Goal: Transaction & Acquisition: Purchase product/service

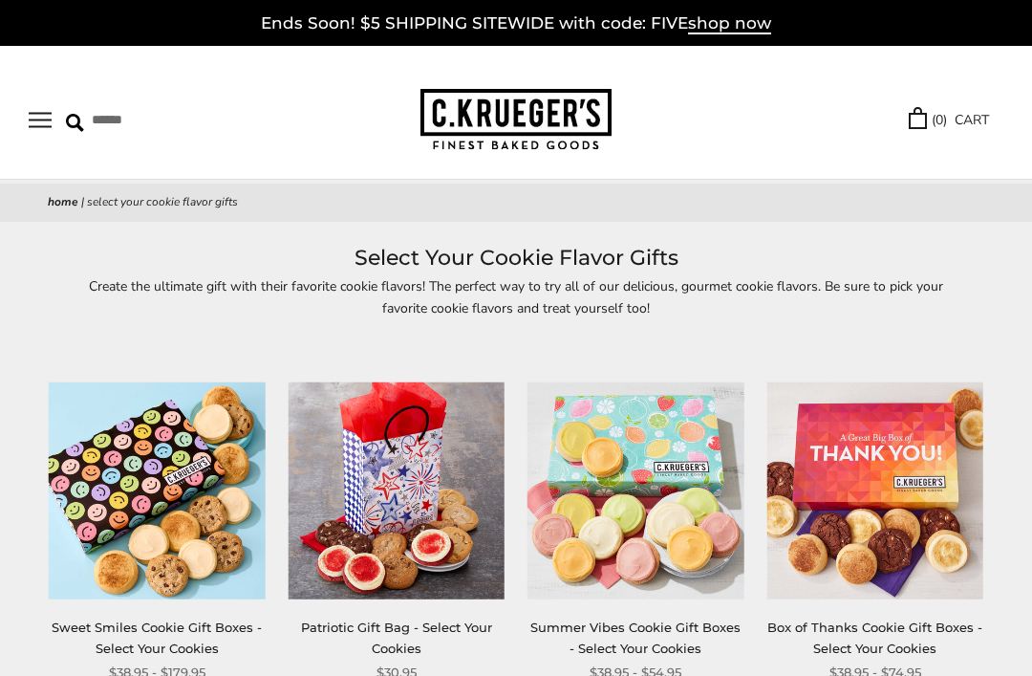
click at [36, 114] on button "Open navigation" at bounding box center [40, 120] width 23 height 16
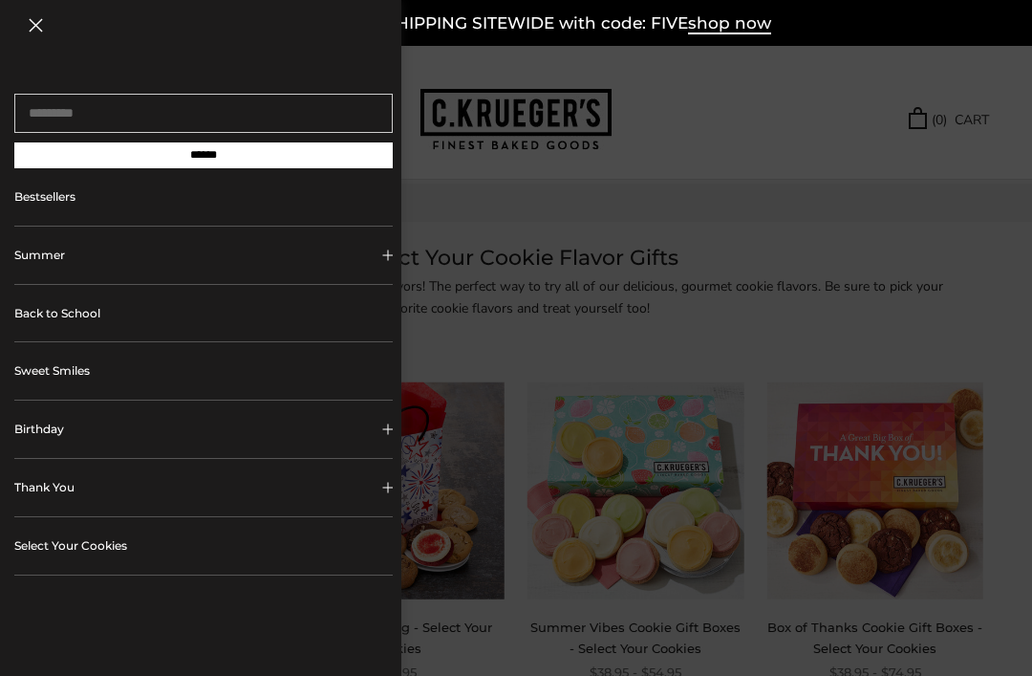
click at [40, 481] on button "Thank You" at bounding box center [203, 487] width 378 height 57
click at [84, 546] on link "ALL Thank You Gifts" at bounding box center [211, 537] width 334 height 42
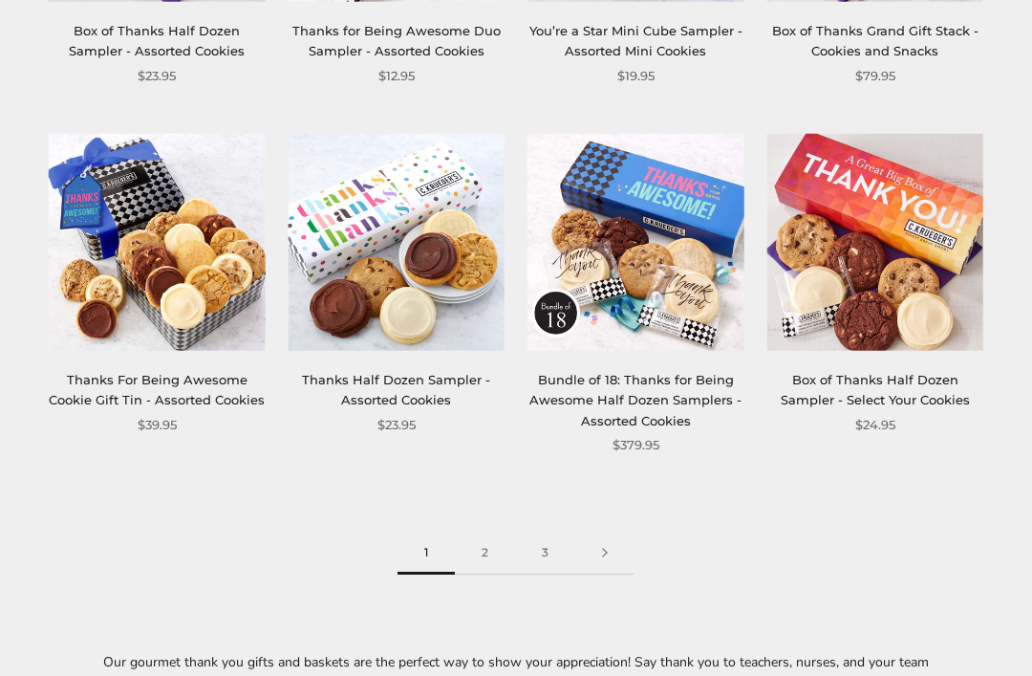
scroll to position [2070, 0]
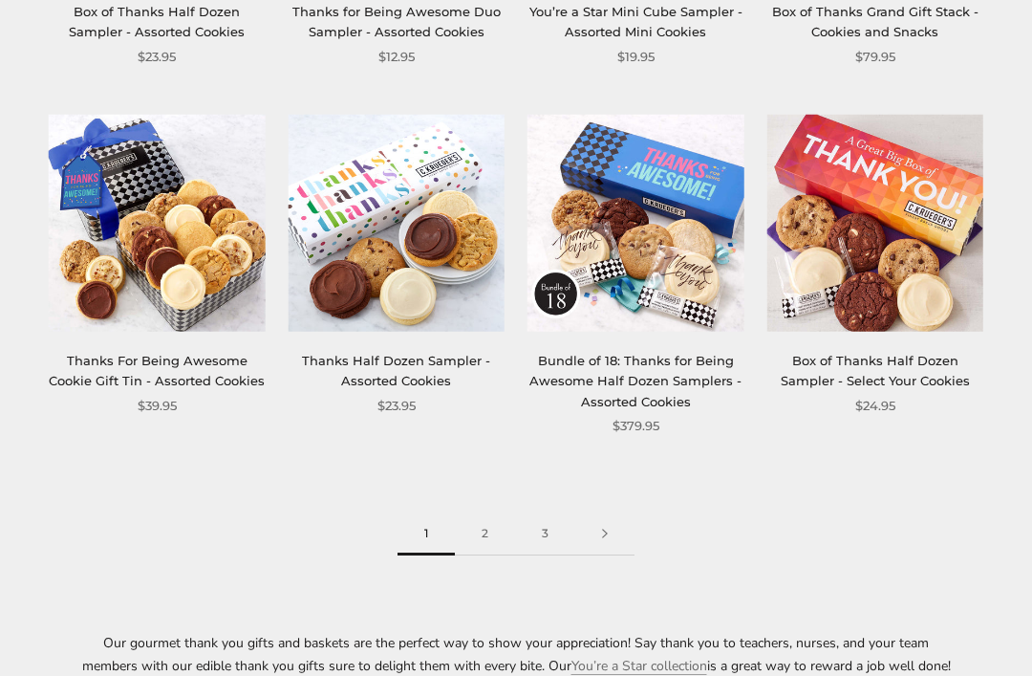
click at [479, 513] on link "2" at bounding box center [485, 534] width 60 height 43
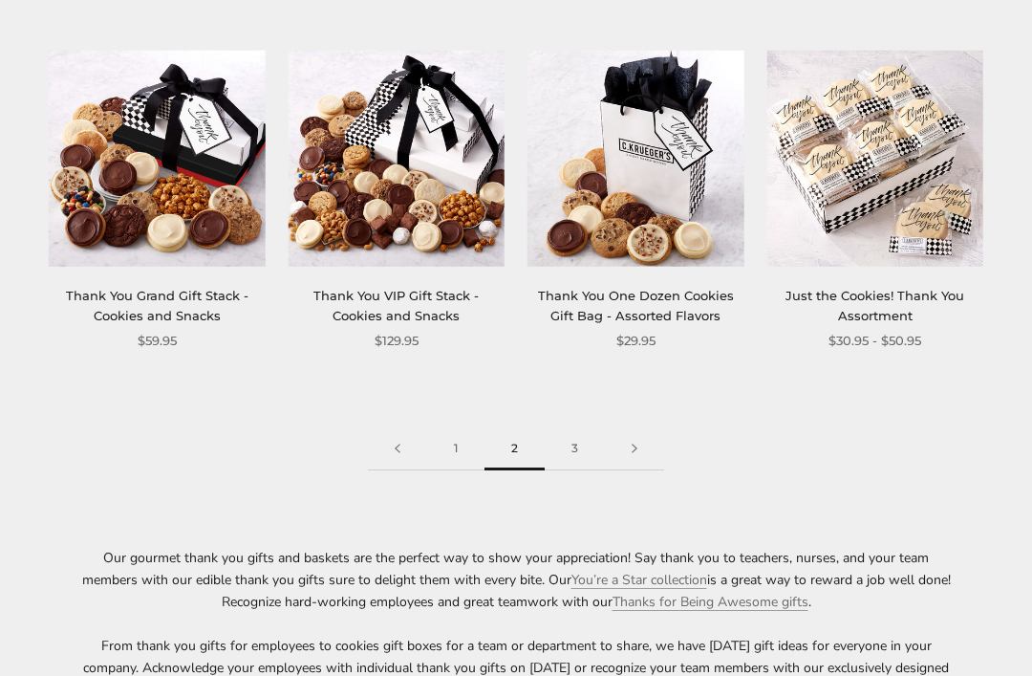
scroll to position [2105, 0]
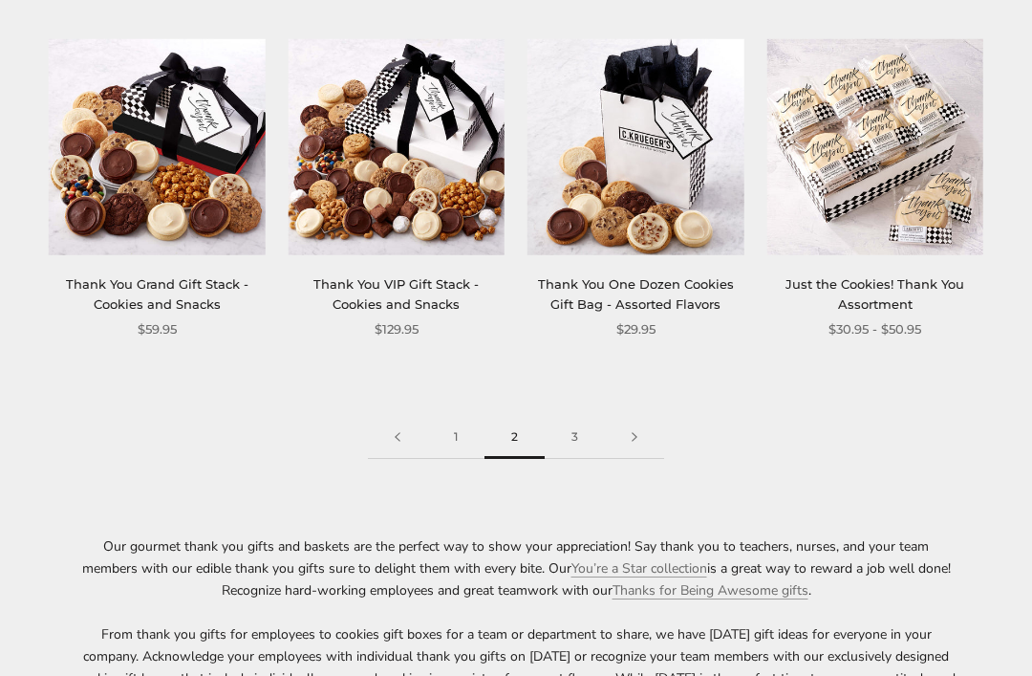
click at [562, 432] on link "3" at bounding box center [575, 438] width 60 height 43
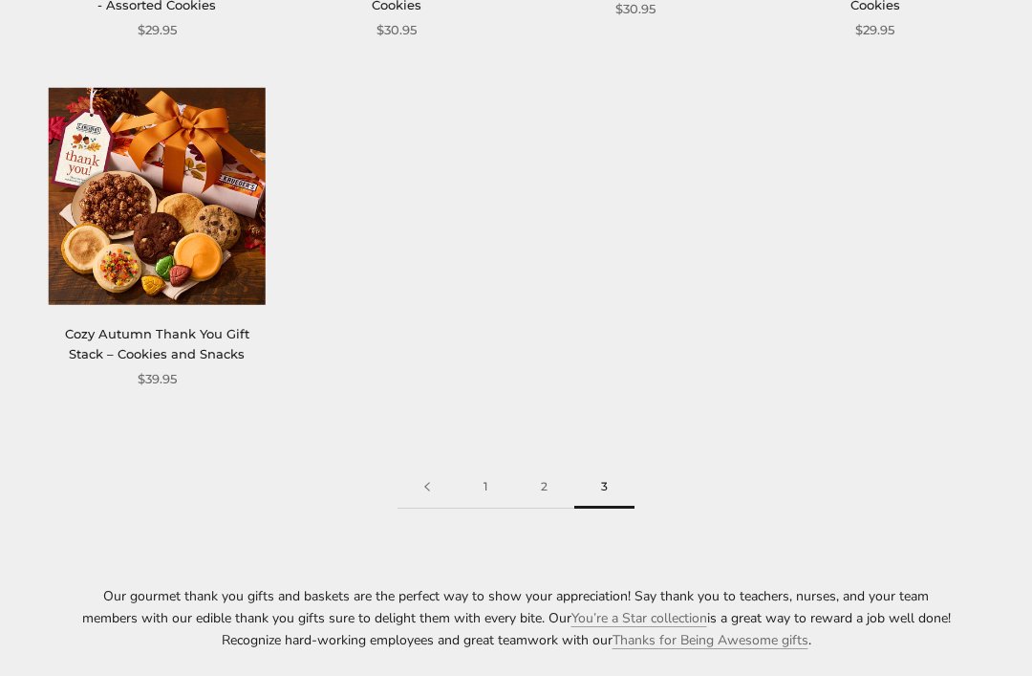
scroll to position [629, 0]
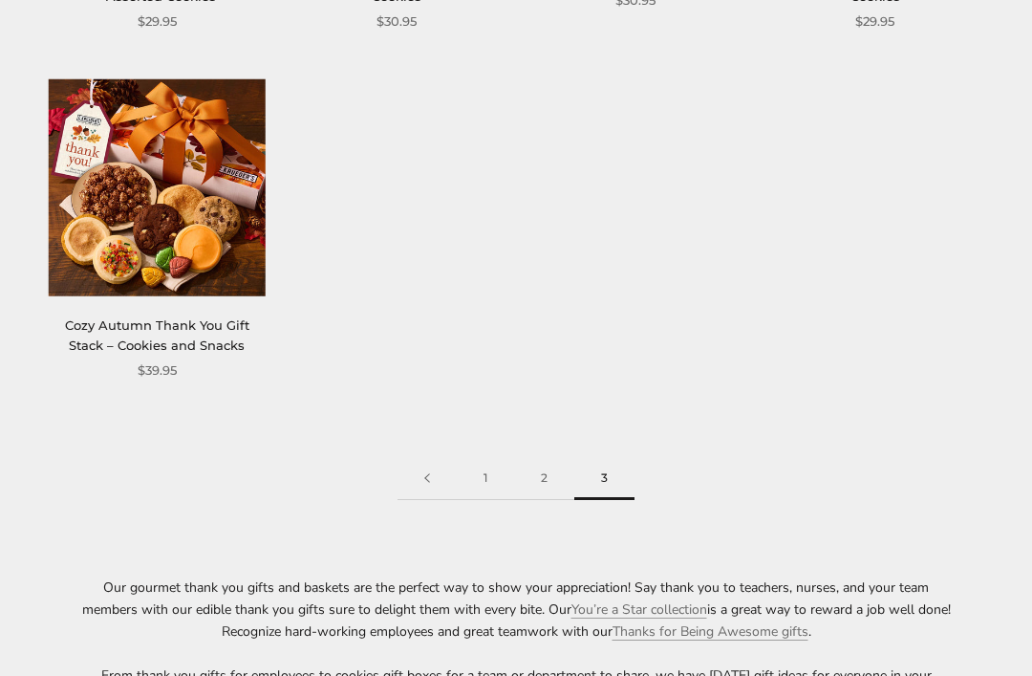
click at [425, 473] on link at bounding box center [426, 479] width 59 height 43
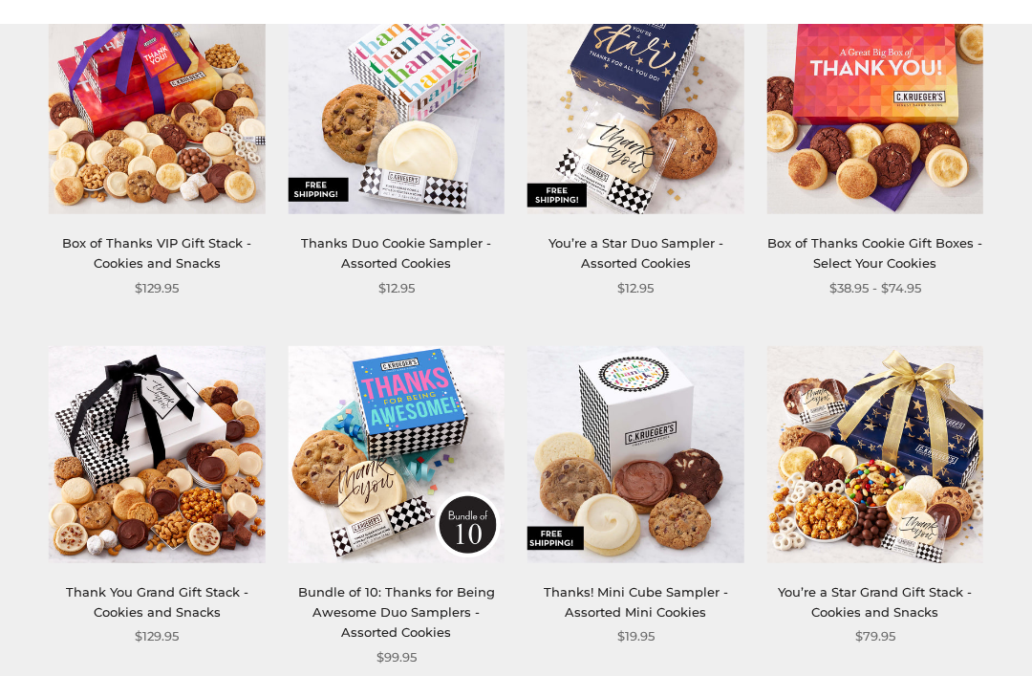
scroll to position [693, 0]
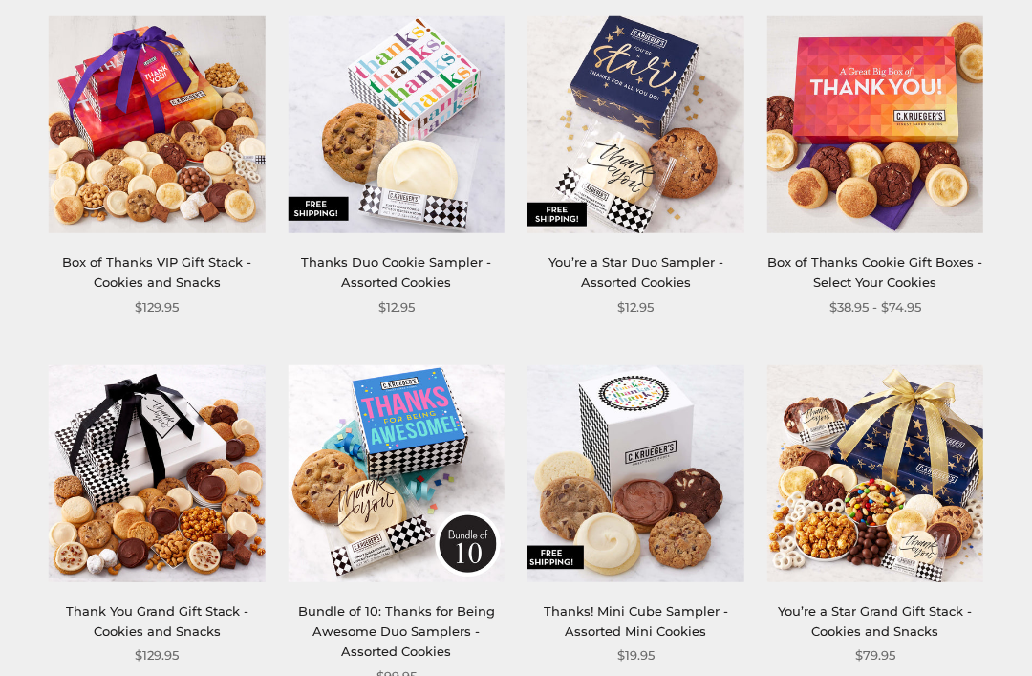
click at [147, 262] on link "Box of Thanks VIP Gift Stack - Cookies and Snacks" at bounding box center [156, 271] width 189 height 35
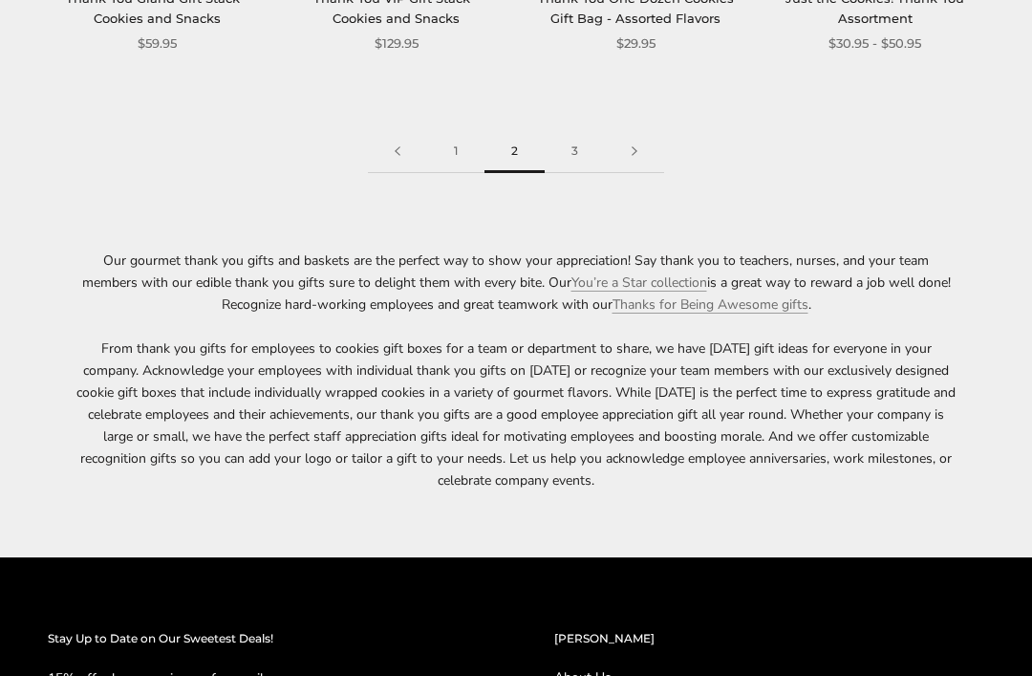
scroll to position [2390, 0]
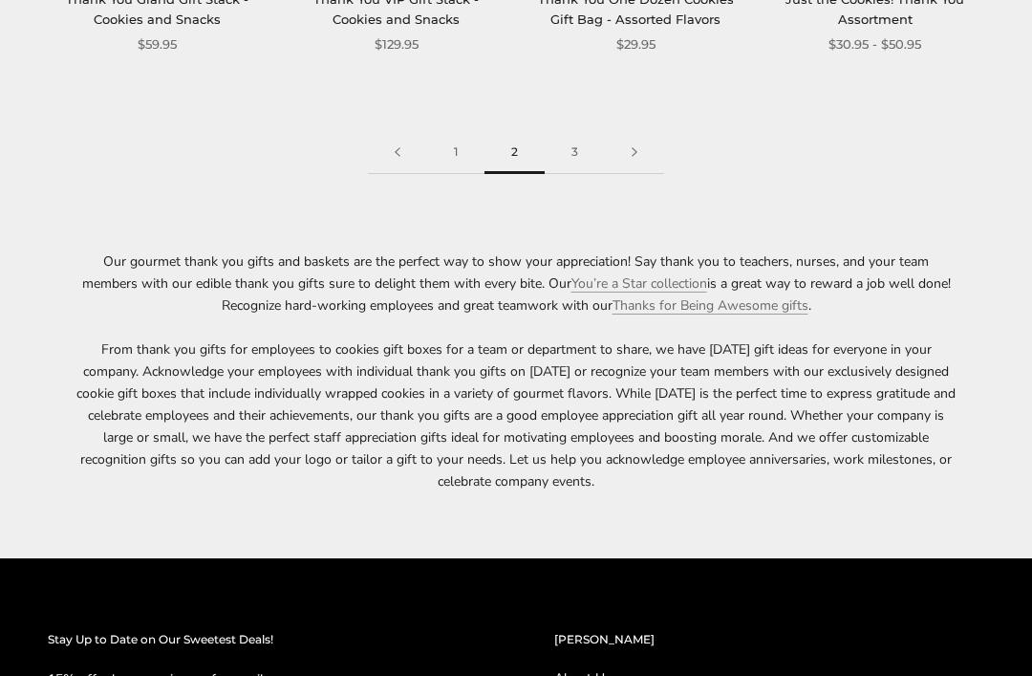
click at [453, 144] on link "1" at bounding box center [455, 153] width 57 height 43
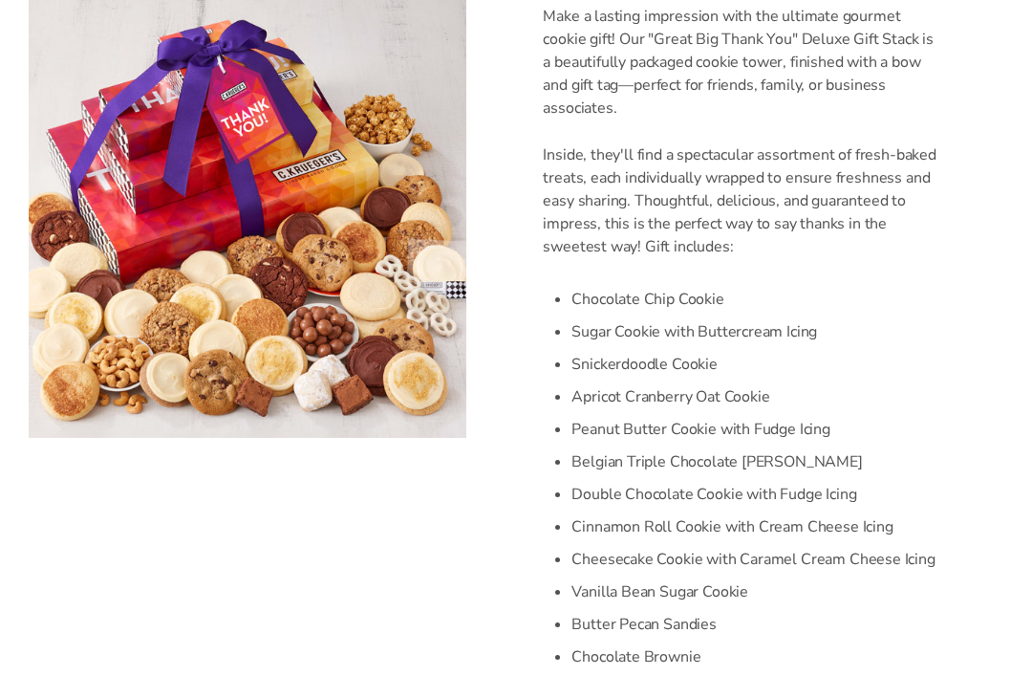
scroll to position [555, 0]
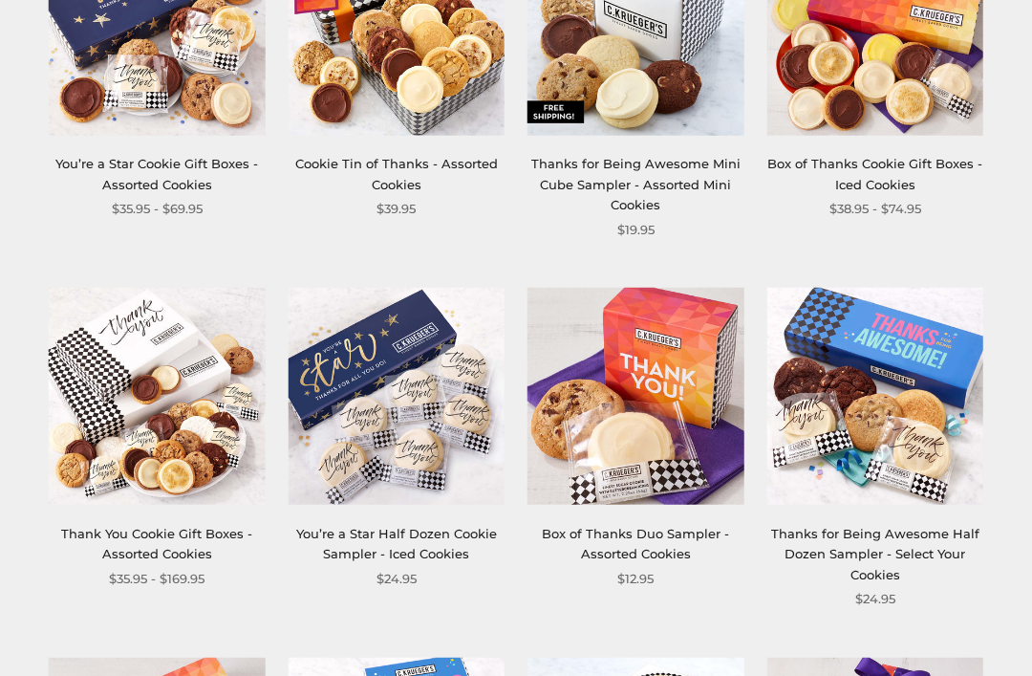
scroll to position [1181, 0]
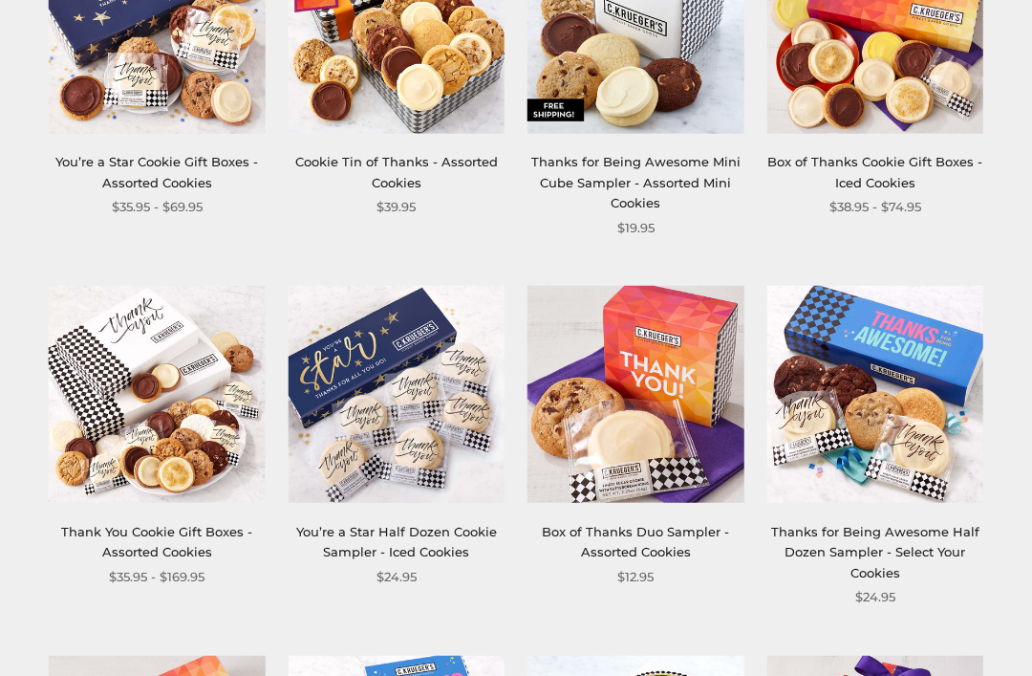
click at [153, 471] on img at bounding box center [157, 395] width 217 height 217
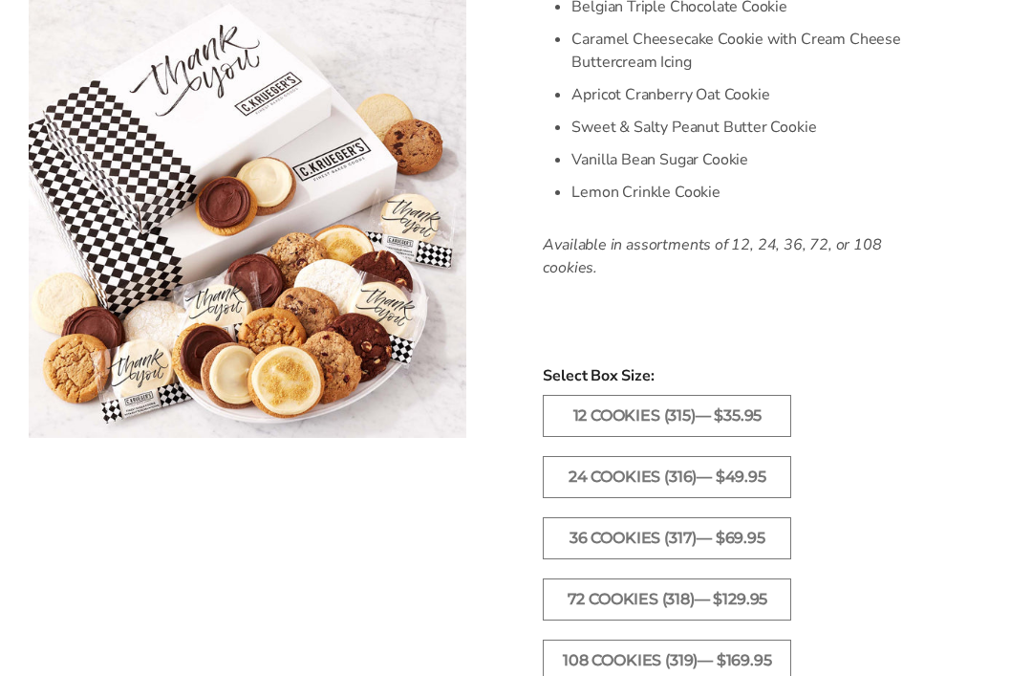
scroll to position [912, 0]
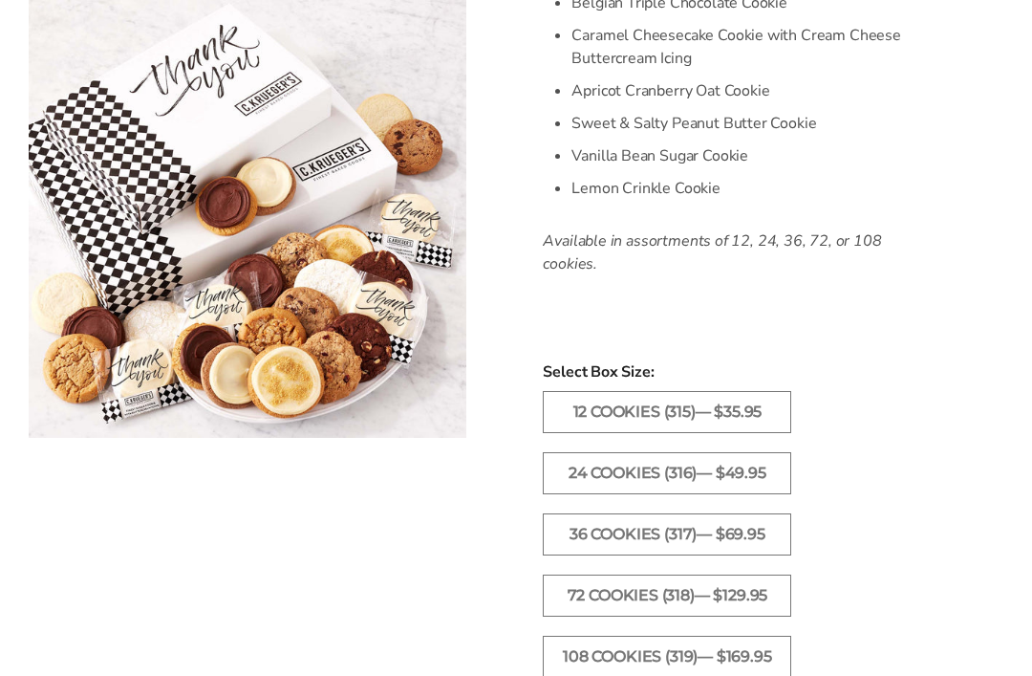
click at [602, 516] on label "36 Cookies (317)— $69.95" at bounding box center [667, 535] width 248 height 42
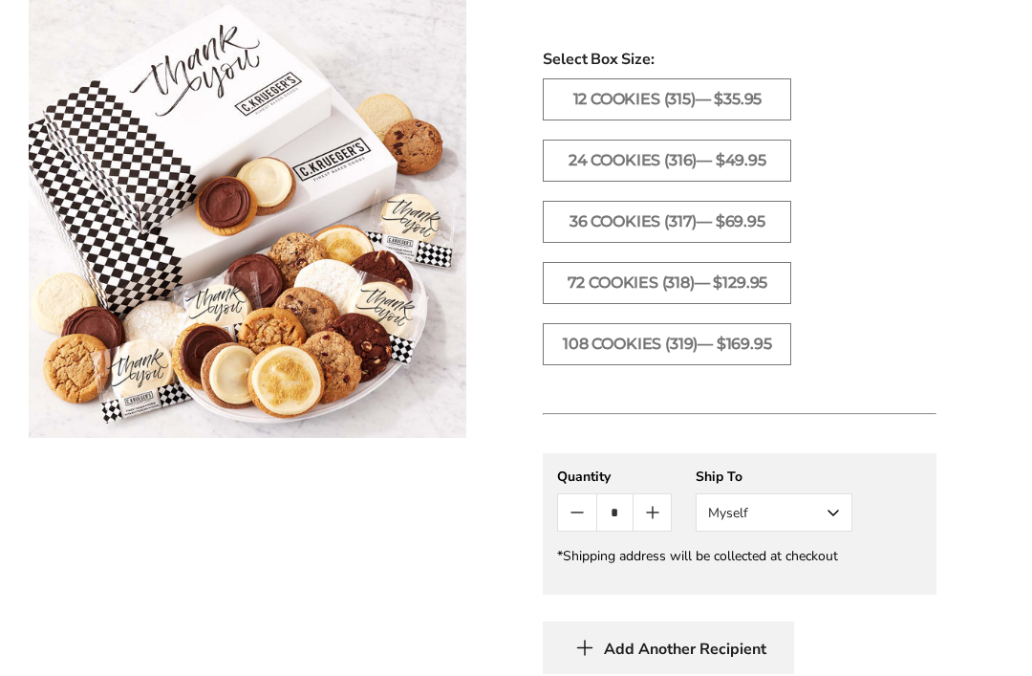
scroll to position [1227, 0]
click at [828, 530] on button "Myself" at bounding box center [774, 511] width 157 height 38
click at [733, 598] on button "Other Recipient" at bounding box center [774, 582] width 155 height 34
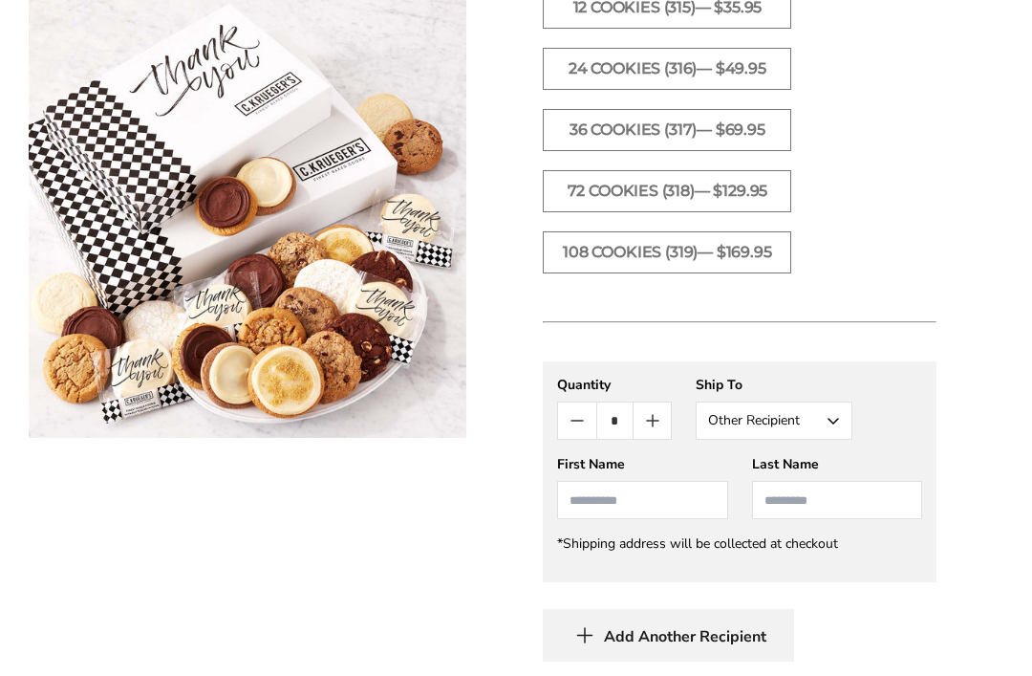
scroll to position [1330, 0]
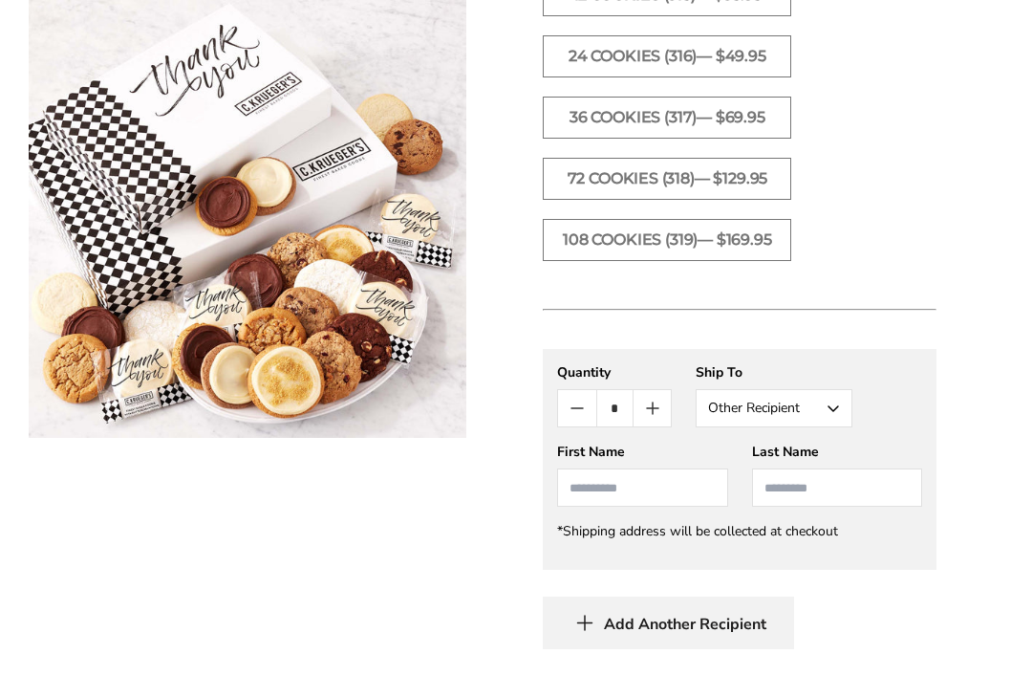
click at [615, 495] on input "First Name" at bounding box center [642, 487] width 170 height 38
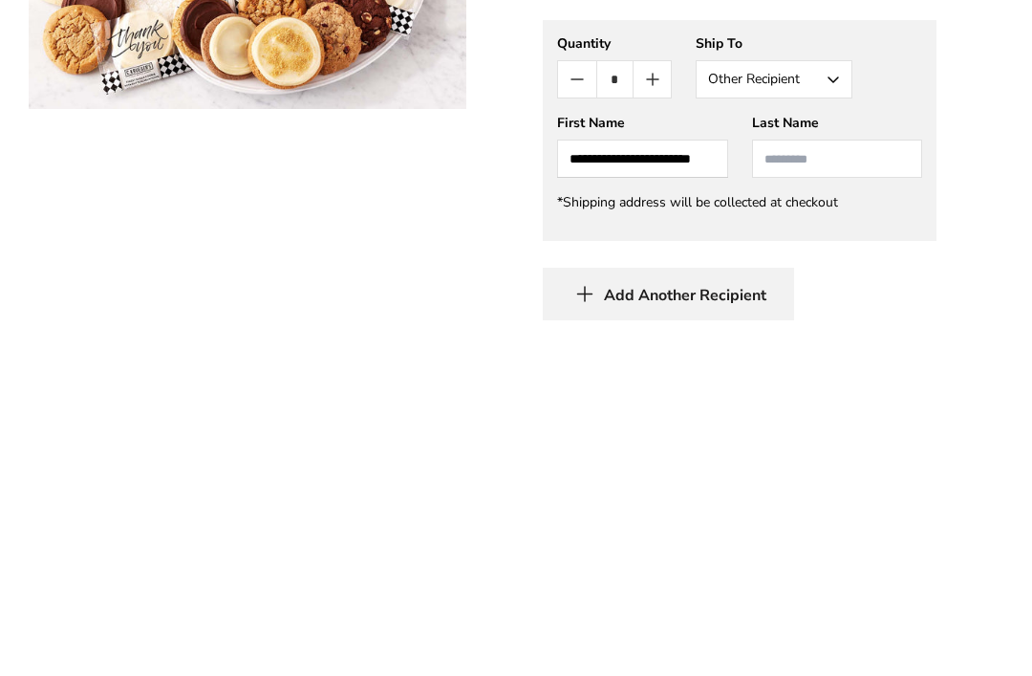
scroll to position [1659, 0]
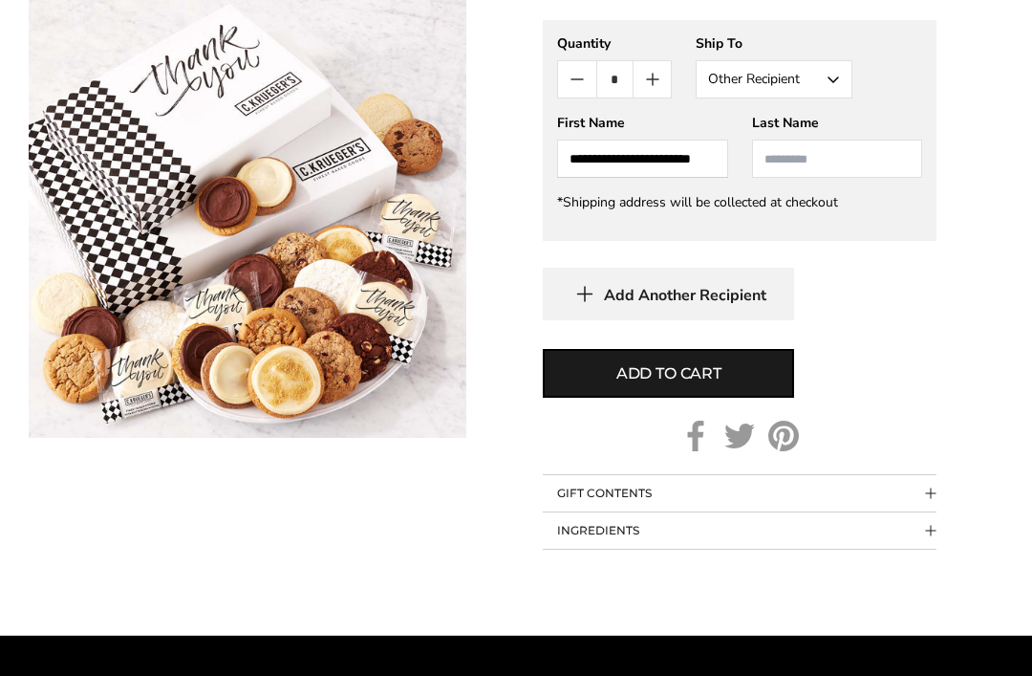
type input "**********"
click at [931, 491] on button "GIFT CONTENTS" at bounding box center [740, 493] width 394 height 36
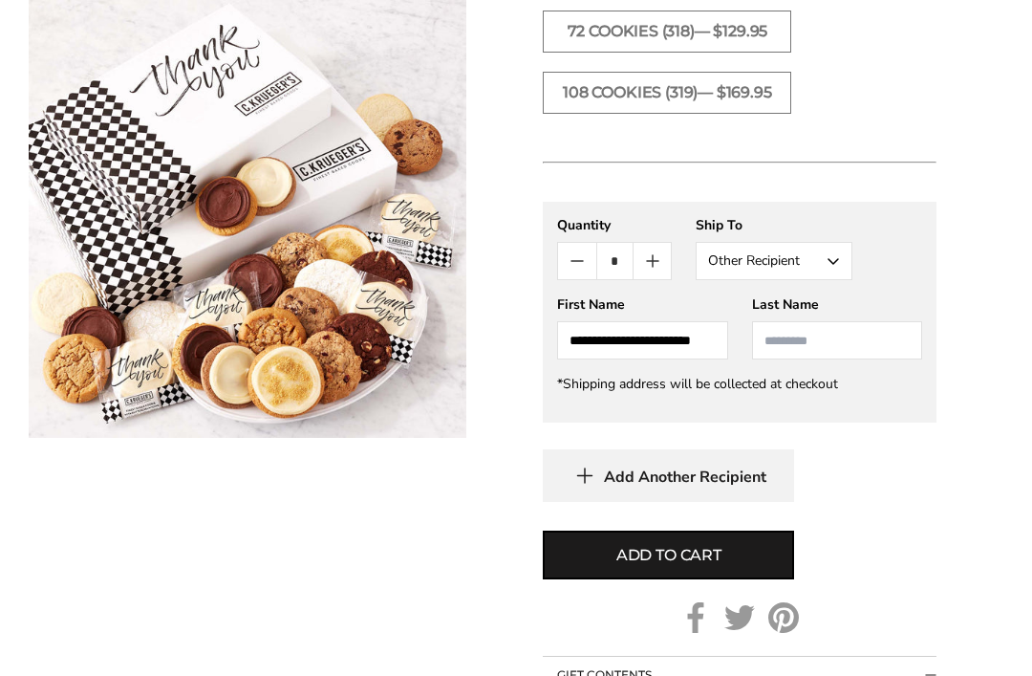
scroll to position [1463, 0]
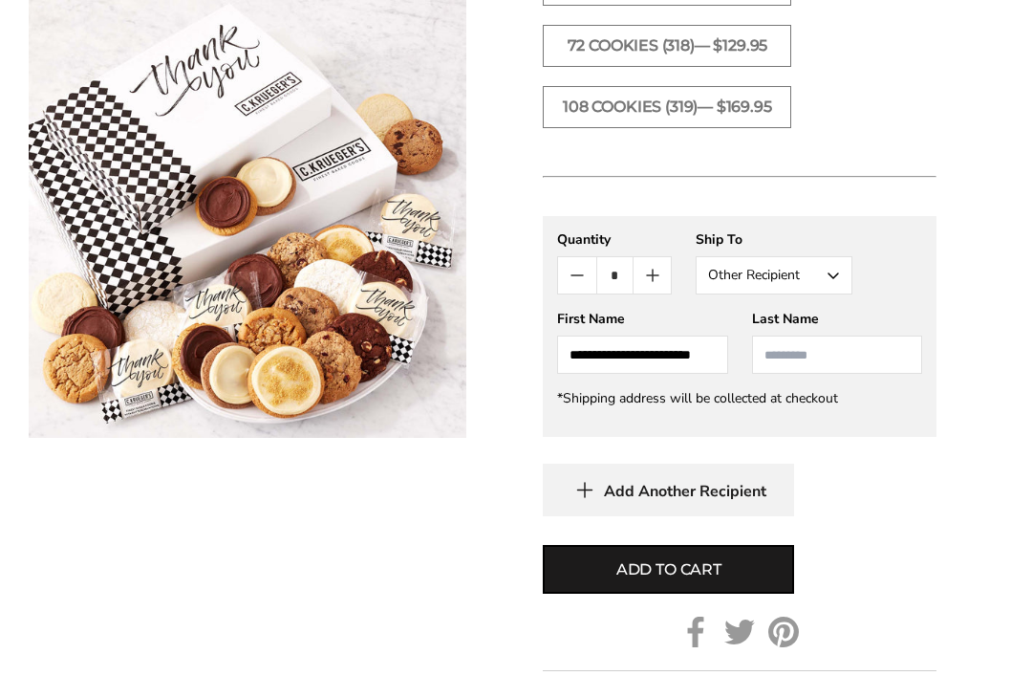
click at [741, 578] on button "Add to cart" at bounding box center [668, 569] width 251 height 49
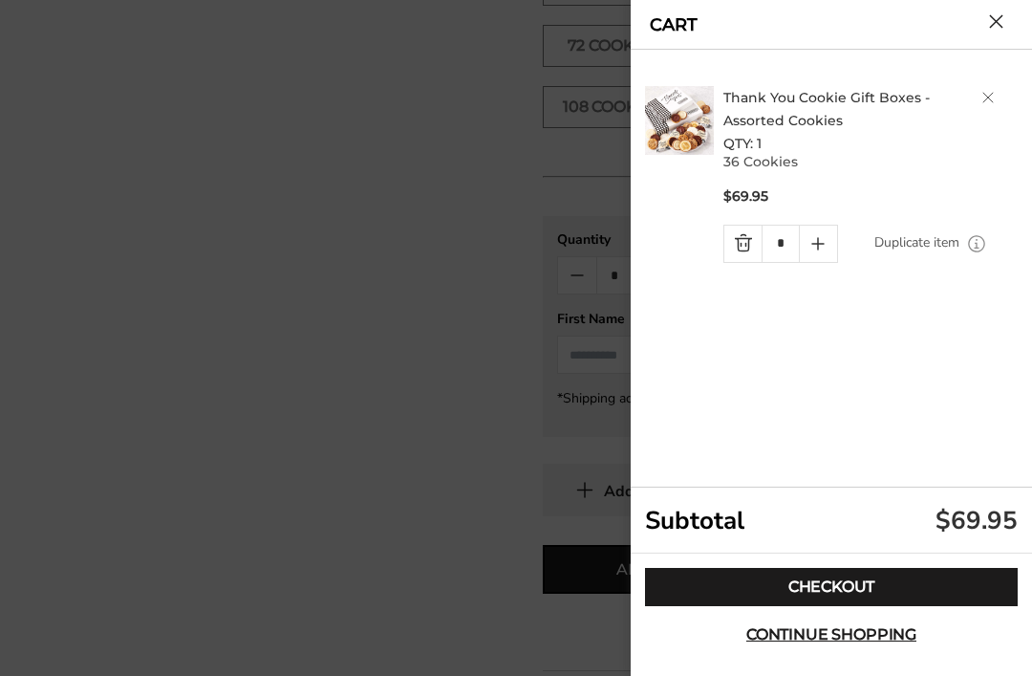
click at [832, 588] on link "Checkout" at bounding box center [831, 587] width 373 height 38
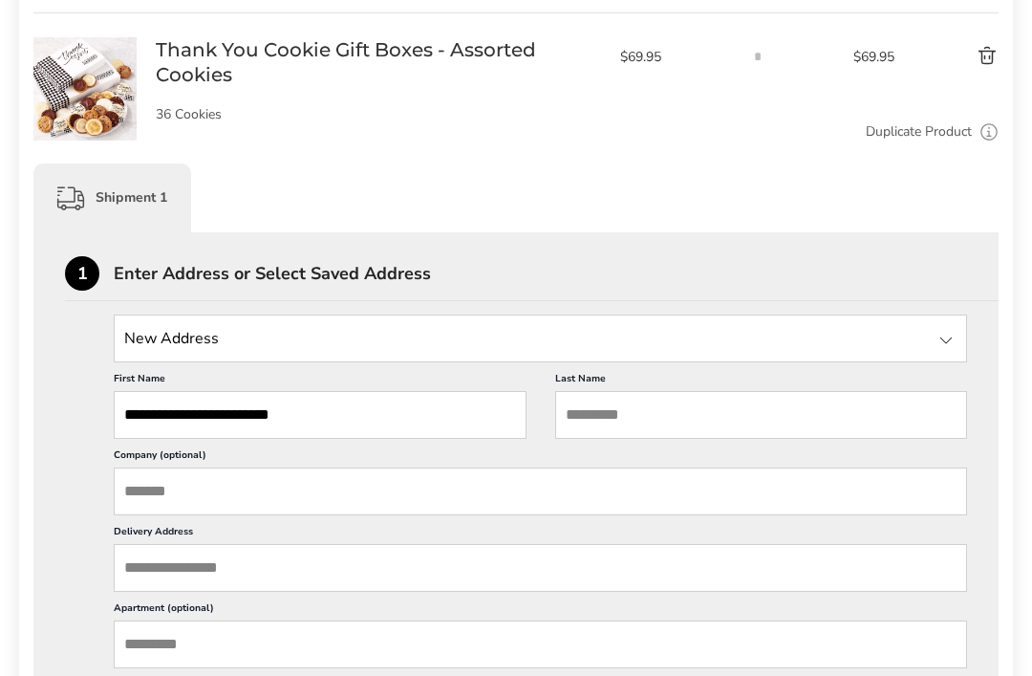
scroll to position [335, 0]
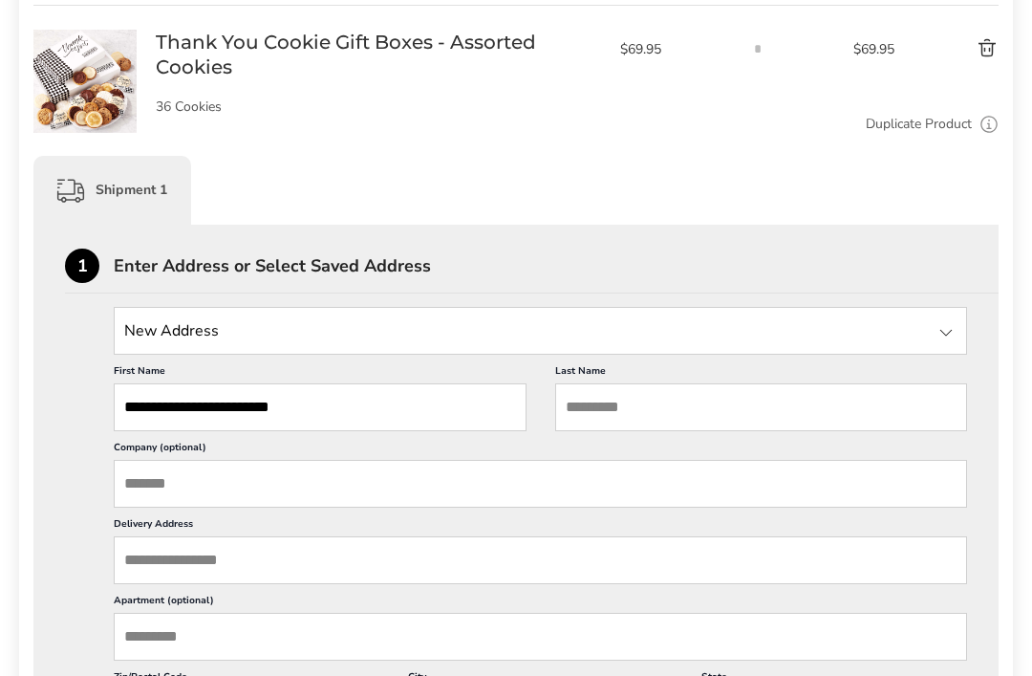
click at [177, 343] on input "State" at bounding box center [540, 331] width 853 height 48
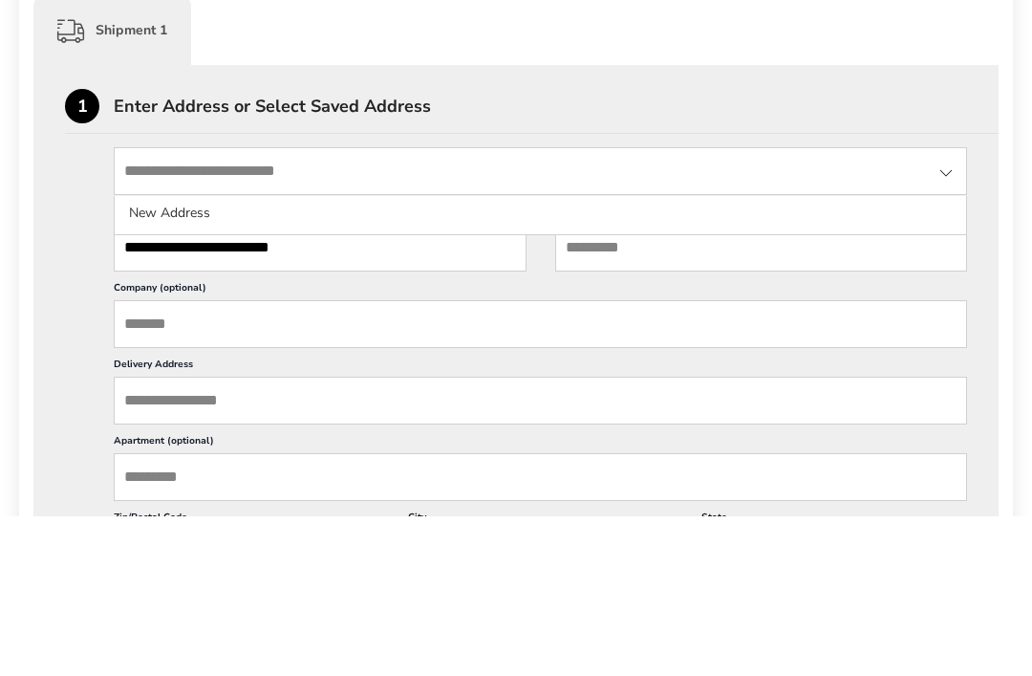
click at [140, 383] on input "**********" at bounding box center [320, 407] width 413 height 48
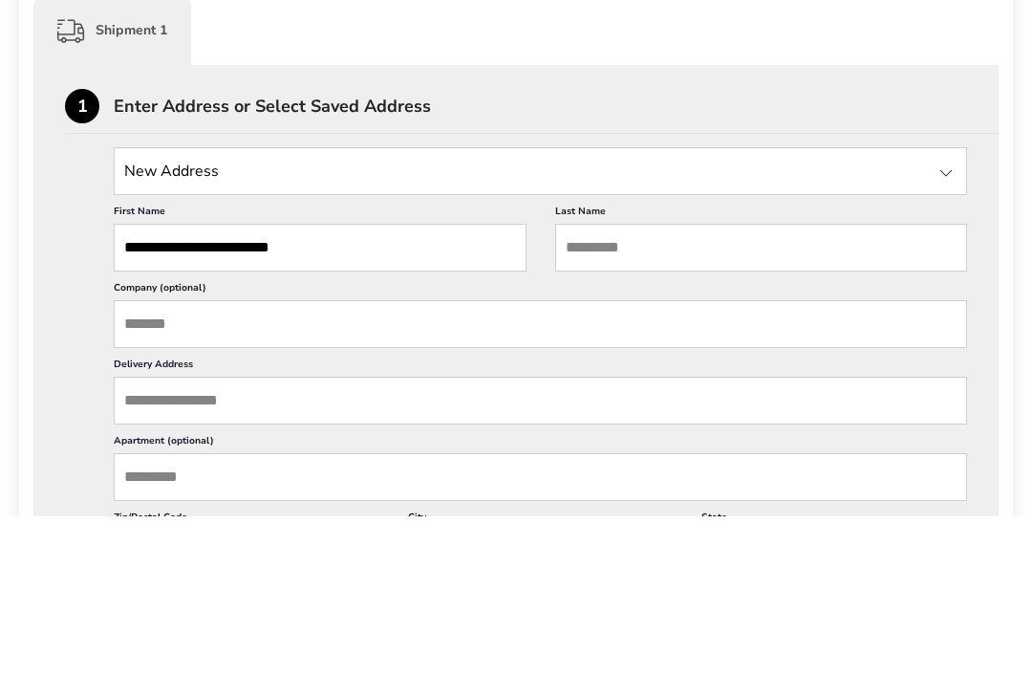
click at [359, 383] on input "**********" at bounding box center [320, 407] width 413 height 48
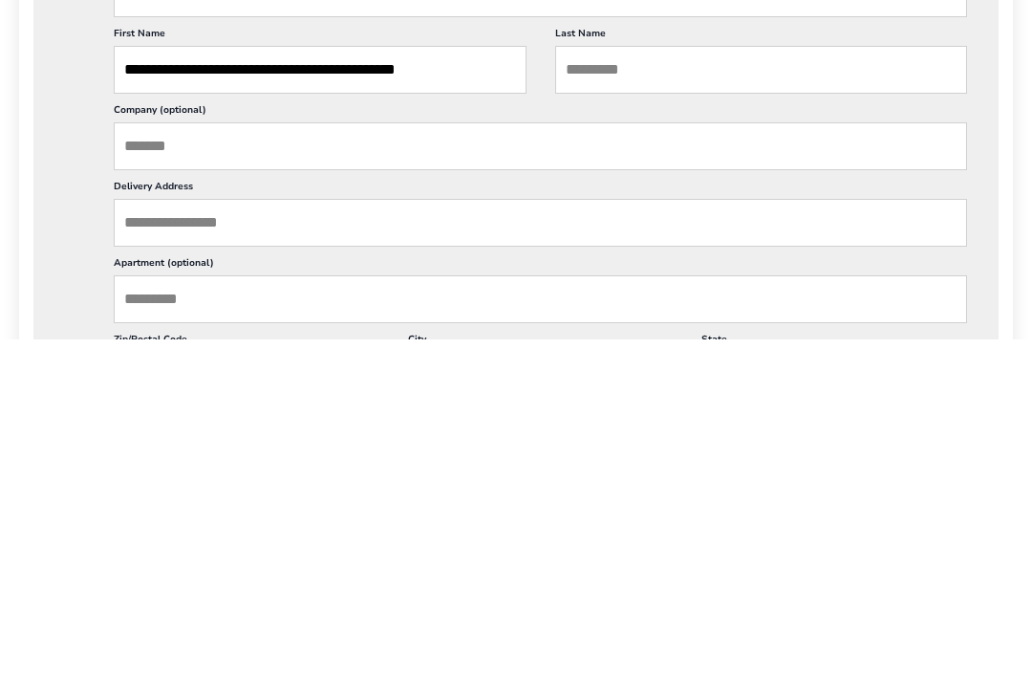
type input "**********"
click at [151, 536] on input "Delivery Address" at bounding box center [540, 560] width 853 height 48
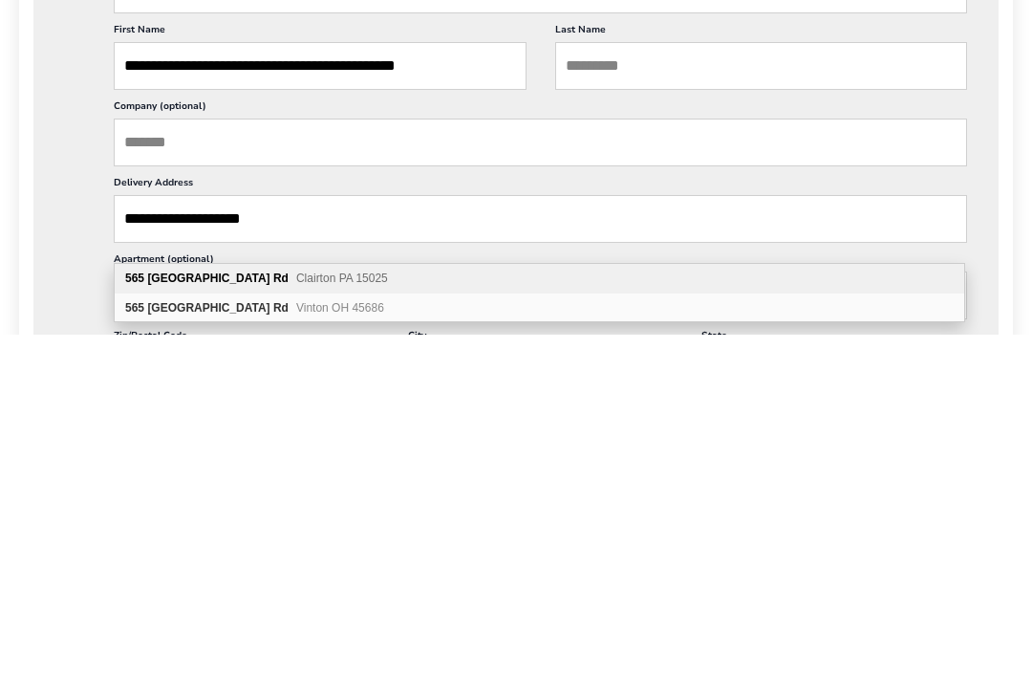
click at [146, 605] on div "565 Coal Valley Rd Clairton PA 15025" at bounding box center [539, 620] width 849 height 30
type input "**********"
type input "********"
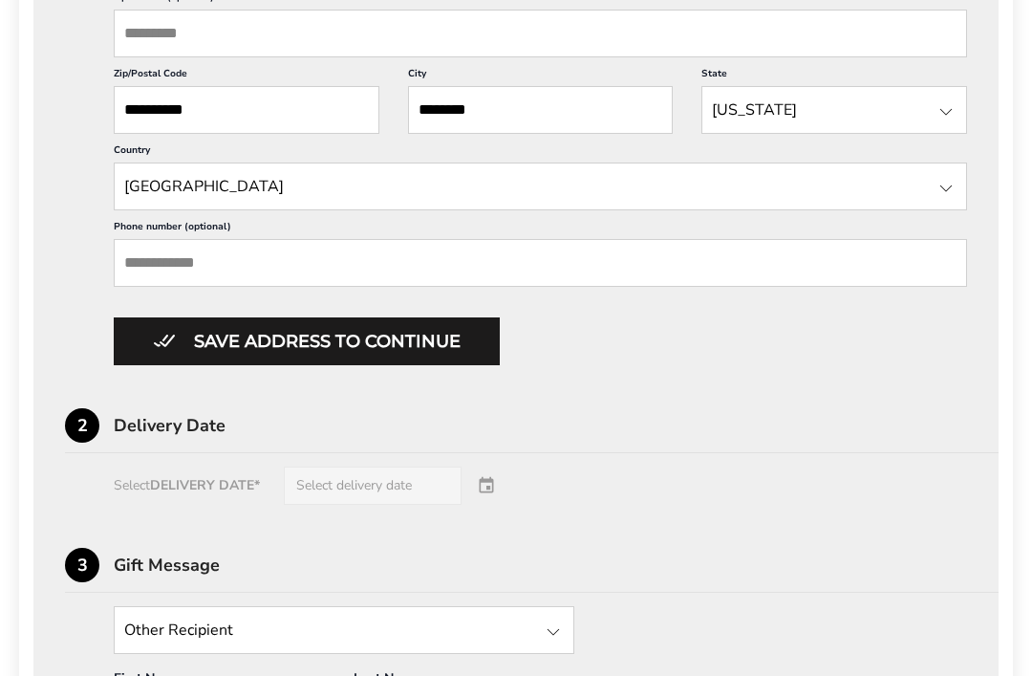
scroll to position [941, 0]
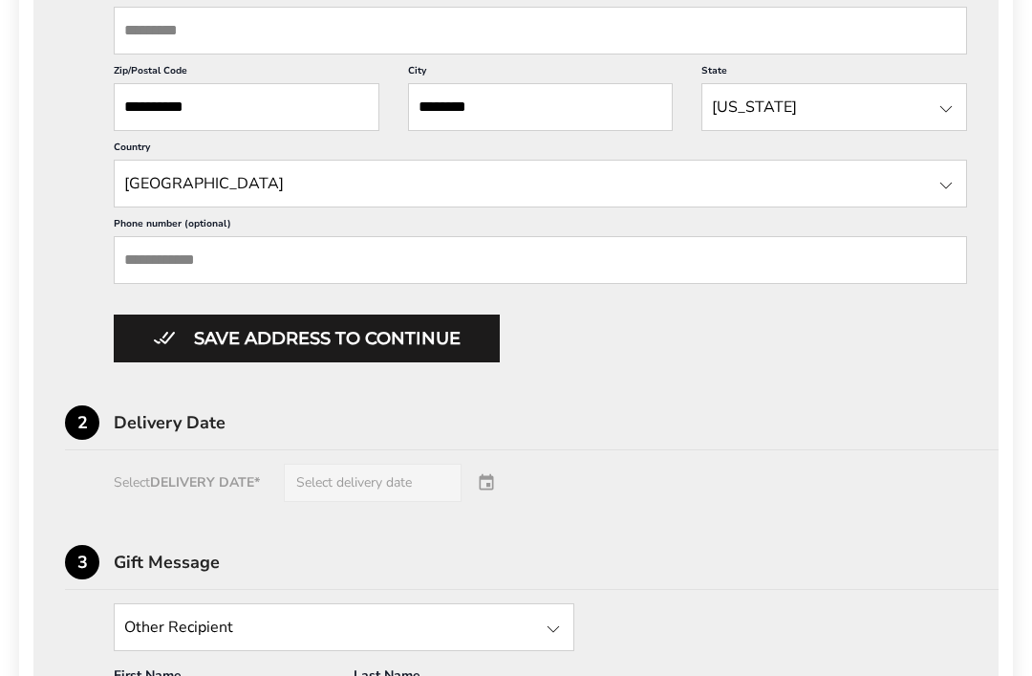
click at [182, 362] on button "Save address to continue" at bounding box center [307, 338] width 386 height 48
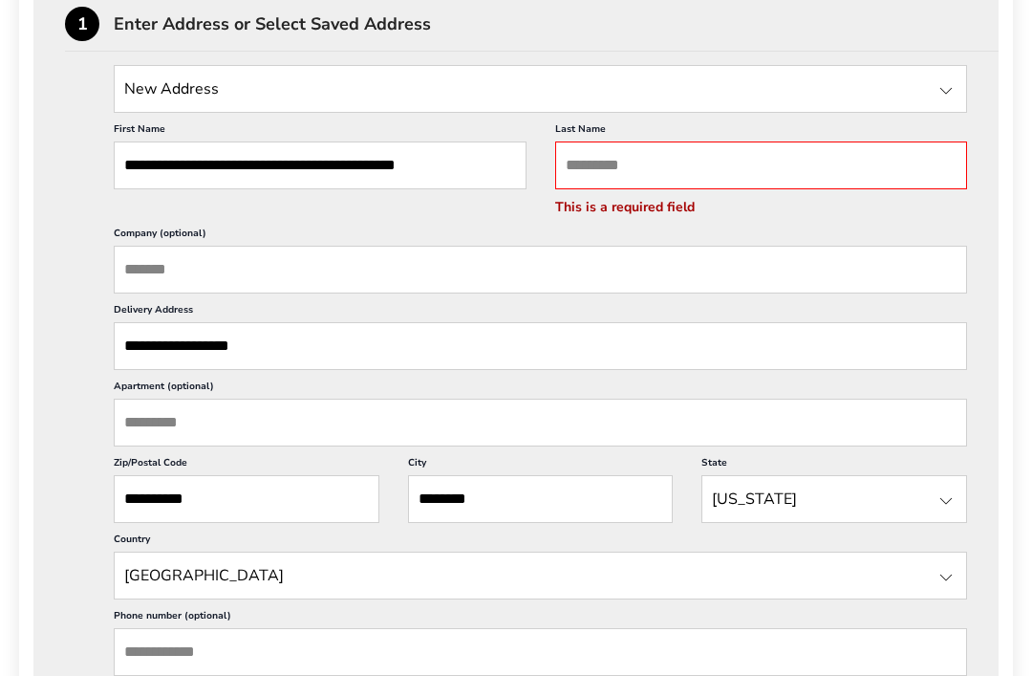
scroll to position [576, 0]
click at [598, 172] on input "Last Name" at bounding box center [761, 166] width 413 height 48
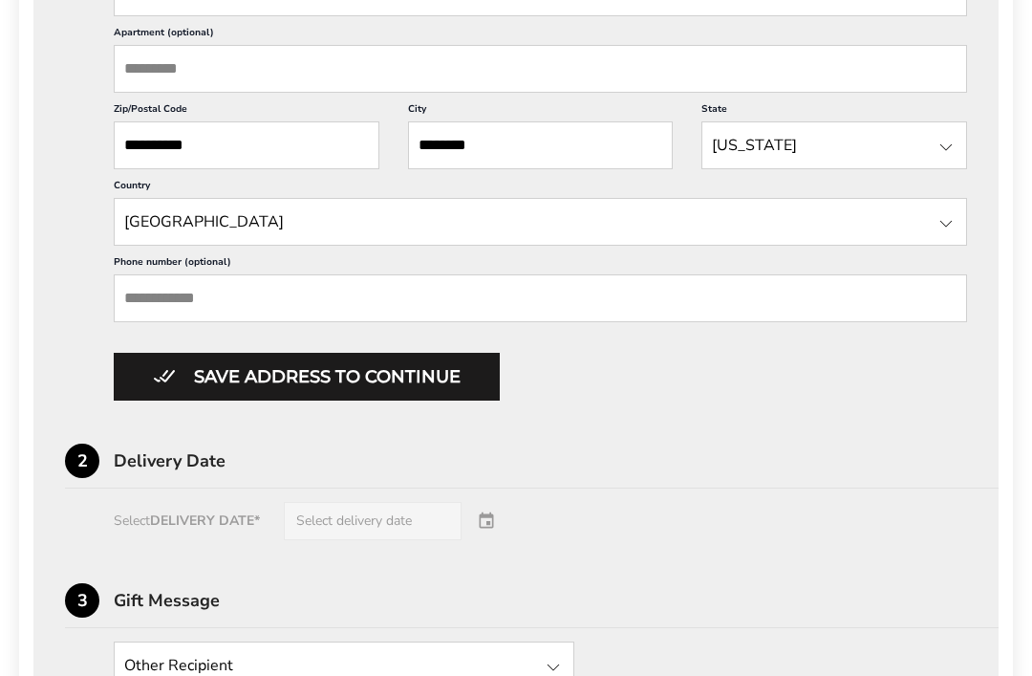
type input "*****"
click at [440, 401] on button "Save address to continue" at bounding box center [307, 378] width 386 height 48
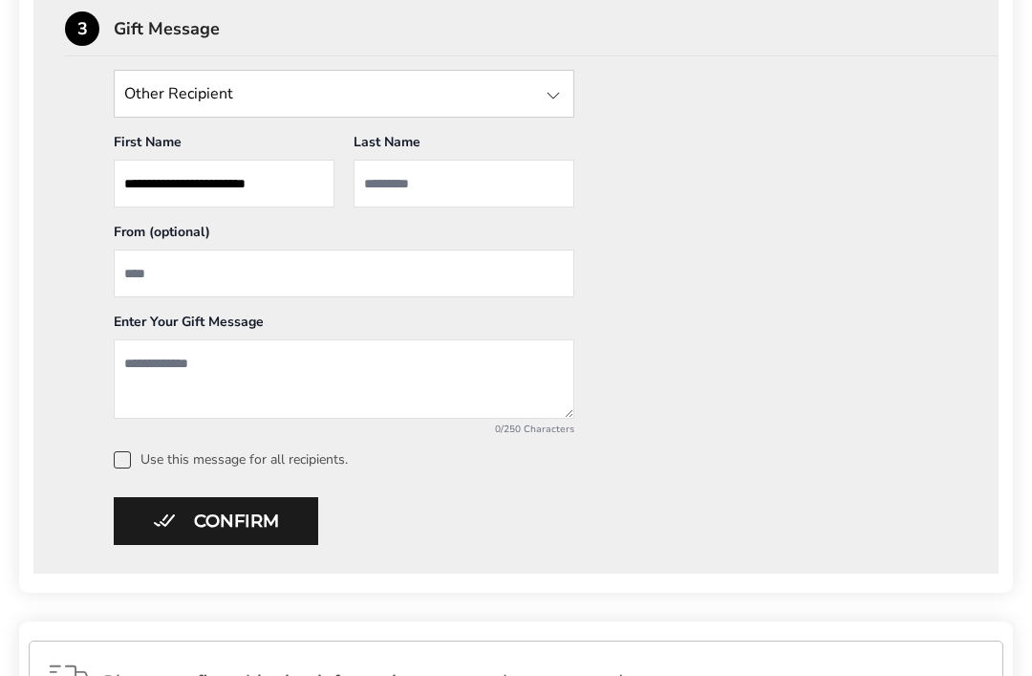
click at [408, 172] on input "Last Name" at bounding box center [464, 184] width 221 height 48
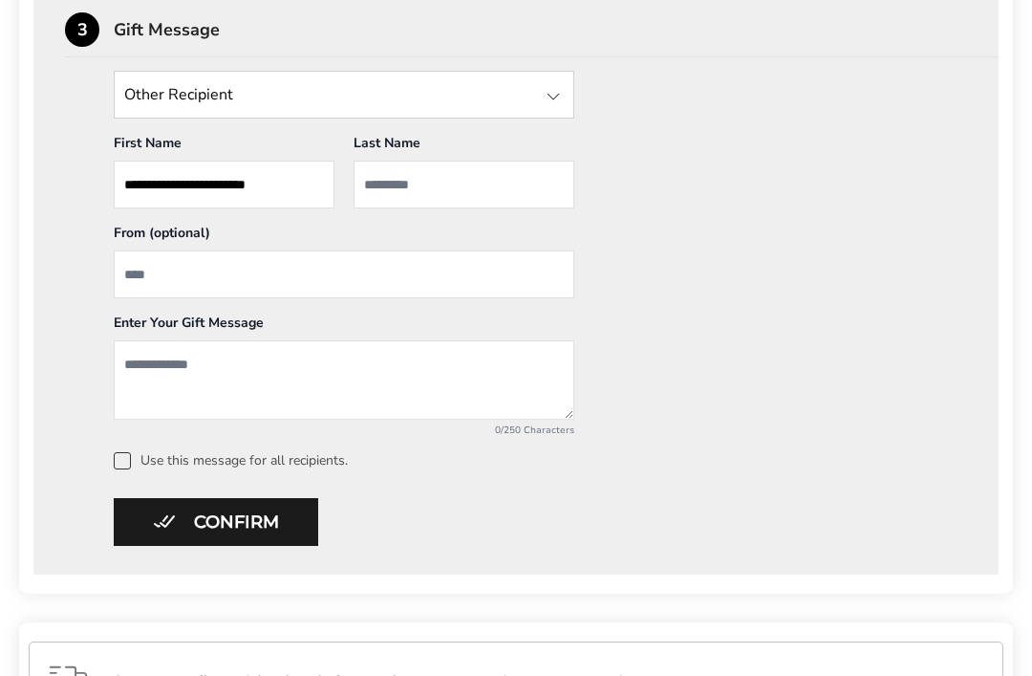
click at [182, 287] on input "From" at bounding box center [344, 274] width 461 height 48
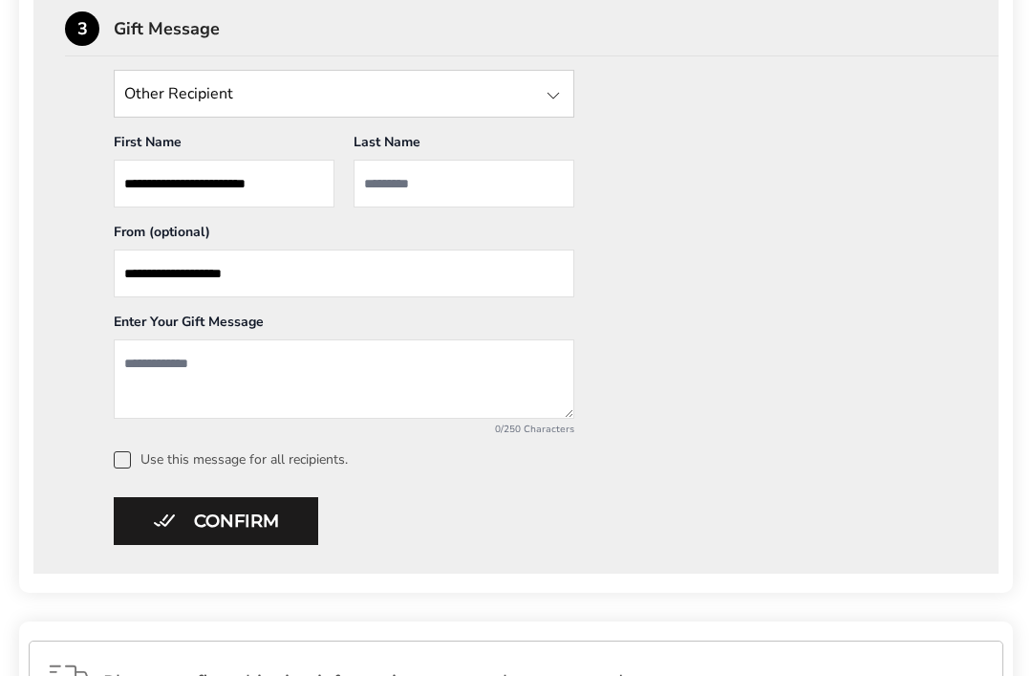
type input "**********"
click at [159, 379] on textarea "Add a message" at bounding box center [344, 379] width 461 height 79
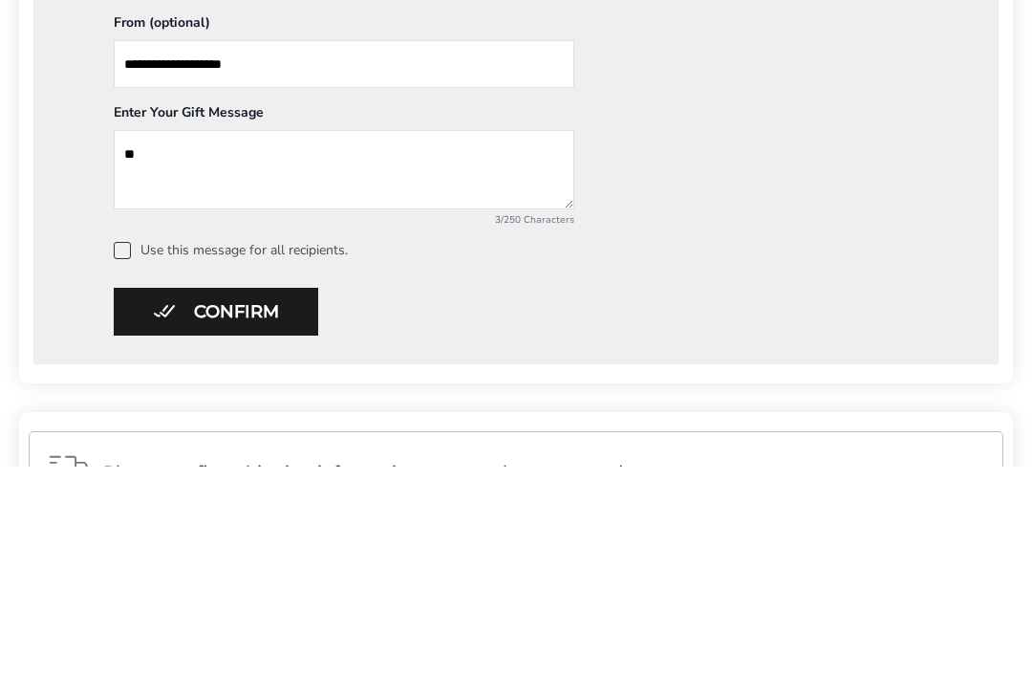
type textarea "*"
click at [303, 340] on textarea "**********" at bounding box center [344, 379] width 461 height 79
click at [412, 340] on textarea "**********" at bounding box center [344, 379] width 461 height 79
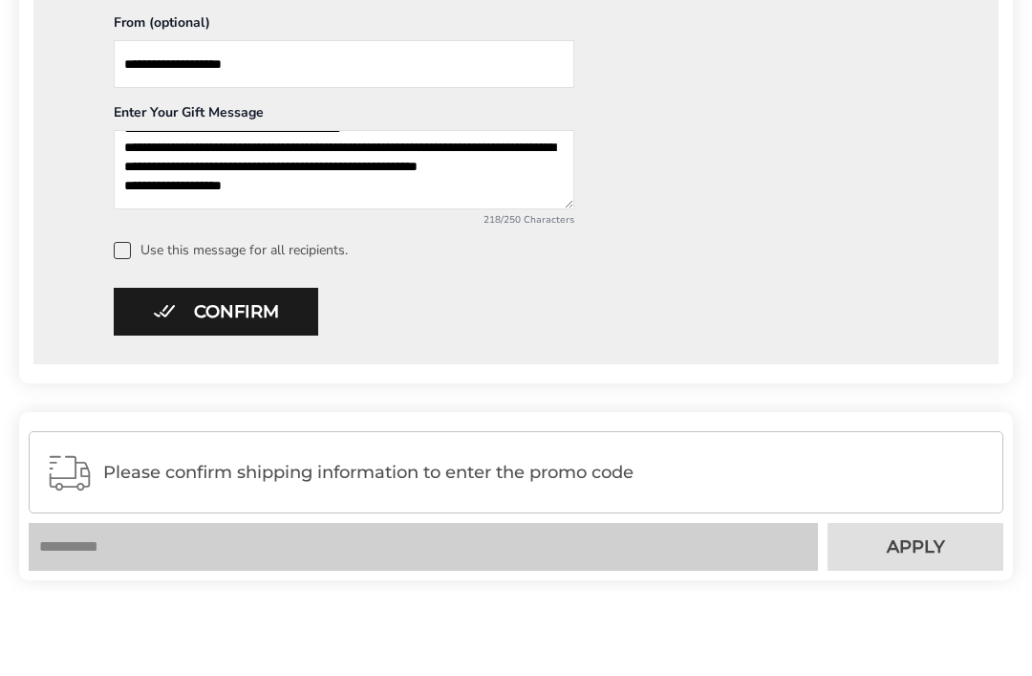
scroll to position [1251, 0]
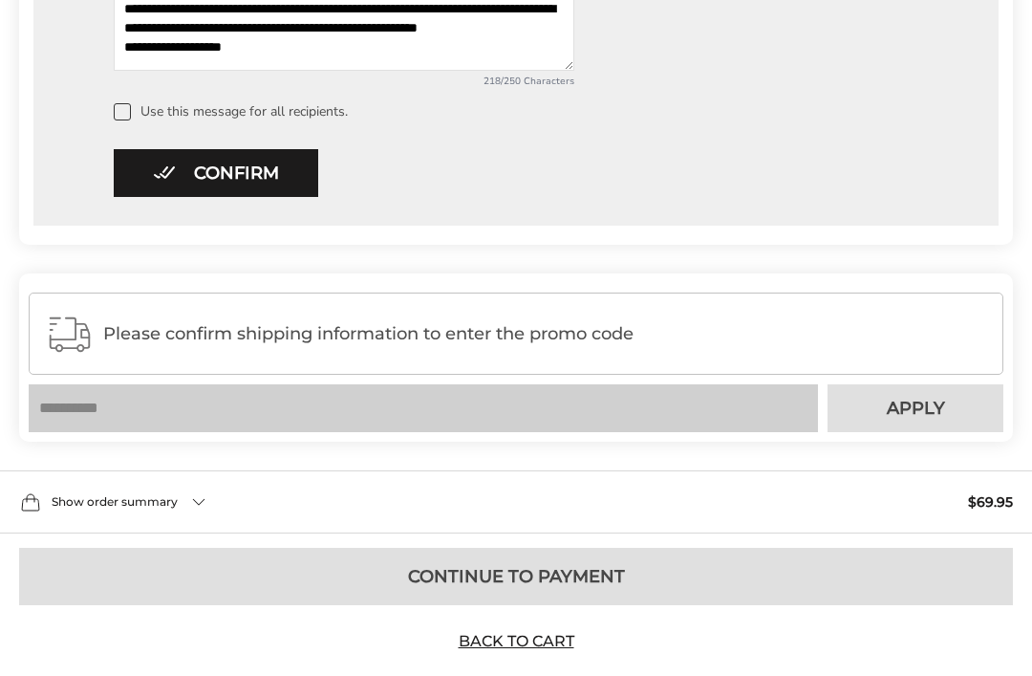
type textarea "**********"
click at [180, 176] on button "Confirm" at bounding box center [216, 173] width 204 height 48
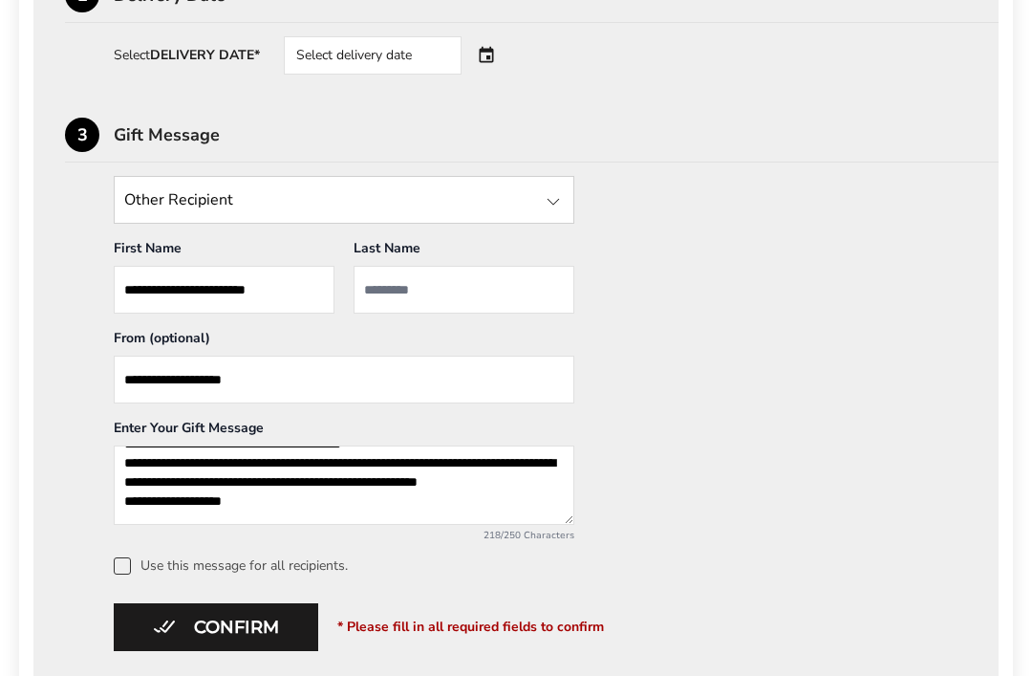
scroll to position [608, 0]
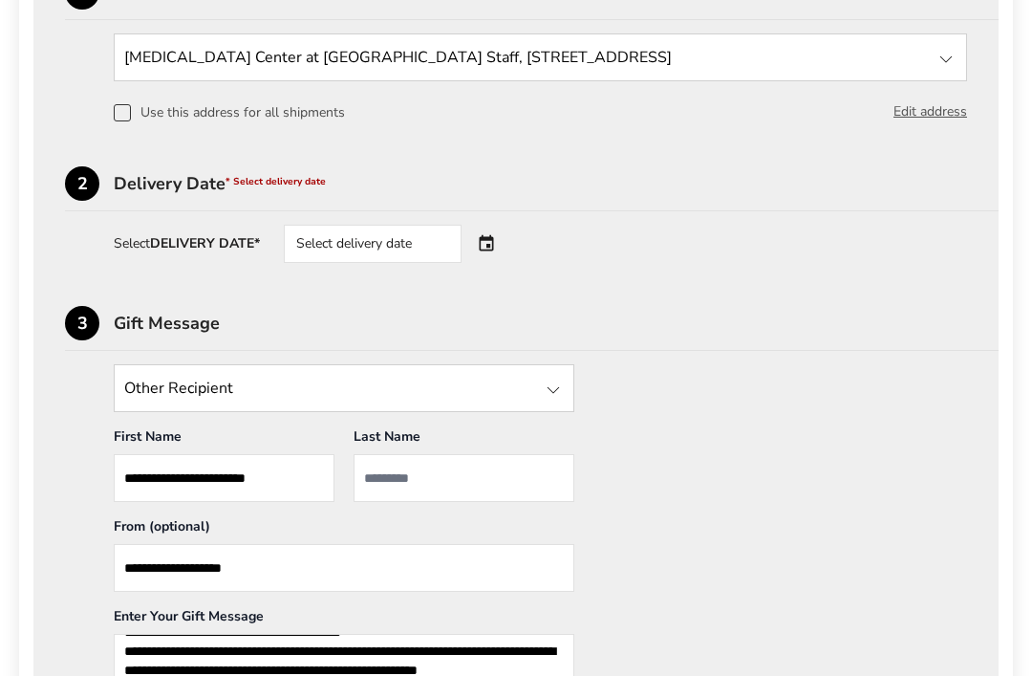
click at [539, 382] on input "State" at bounding box center [344, 389] width 461 height 48
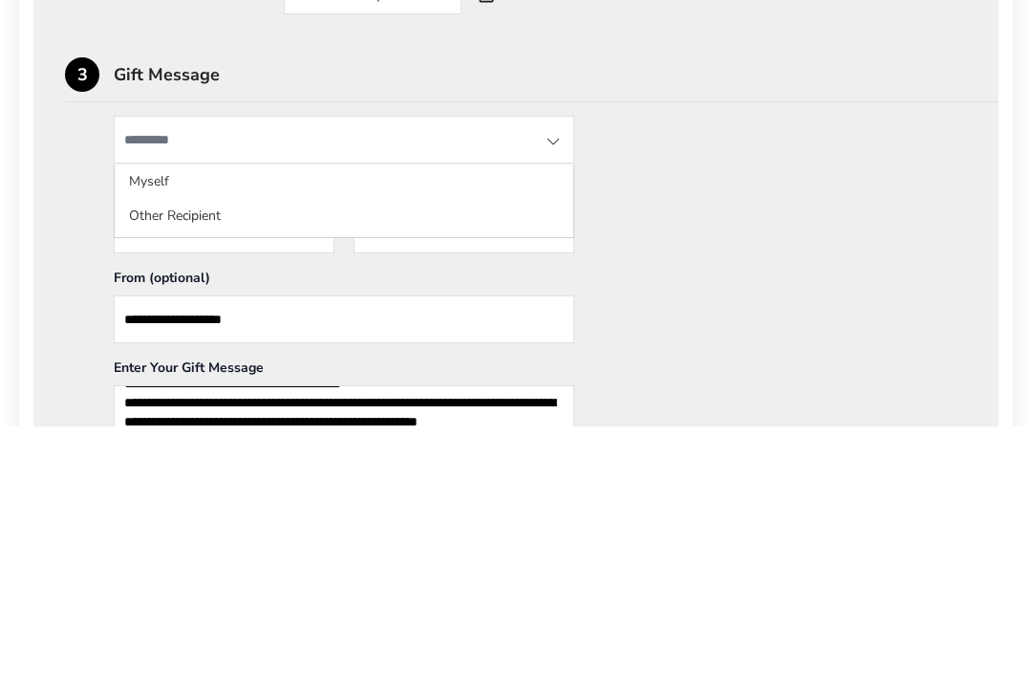
click at [620, 365] on div "**********" at bounding box center [516, 564] width 902 height 398
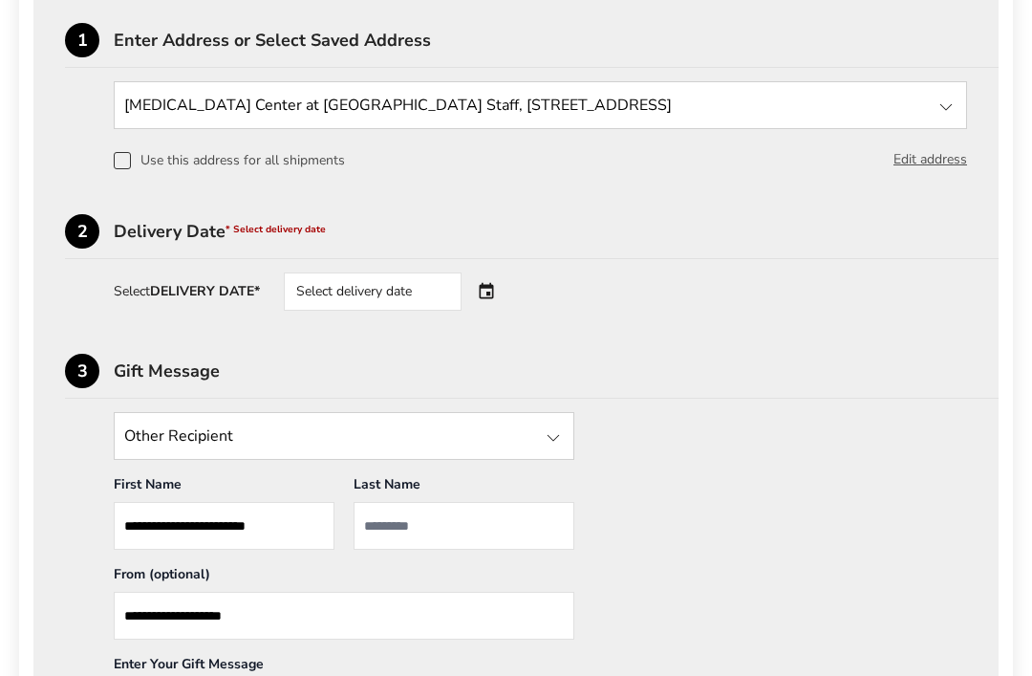
scroll to position [577, 0]
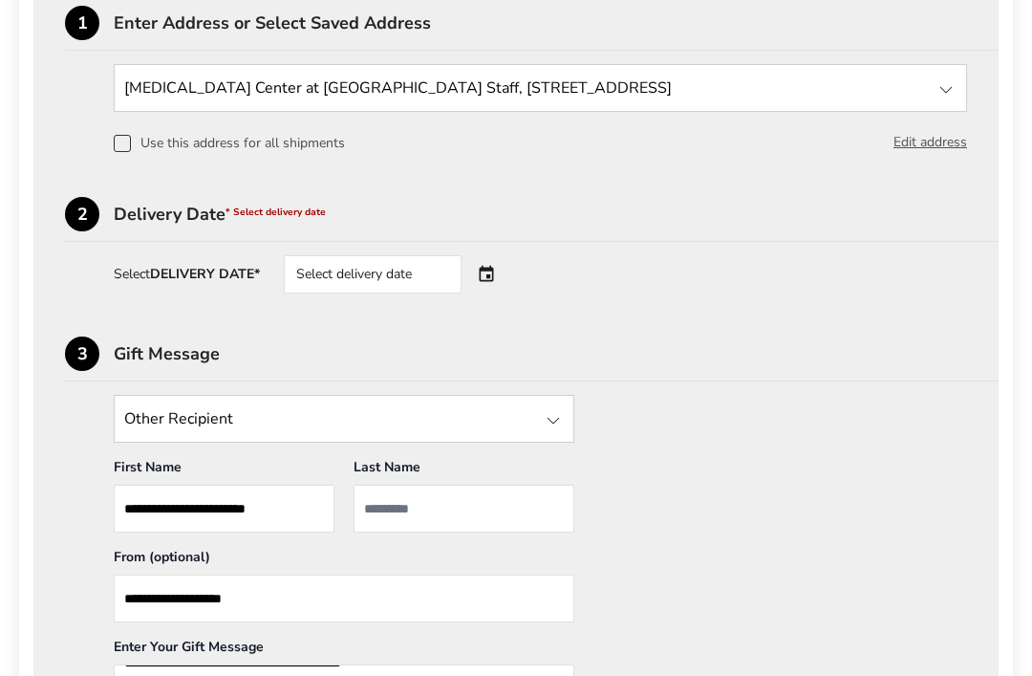
click at [490, 267] on div "Select delivery date" at bounding box center [399, 275] width 231 height 38
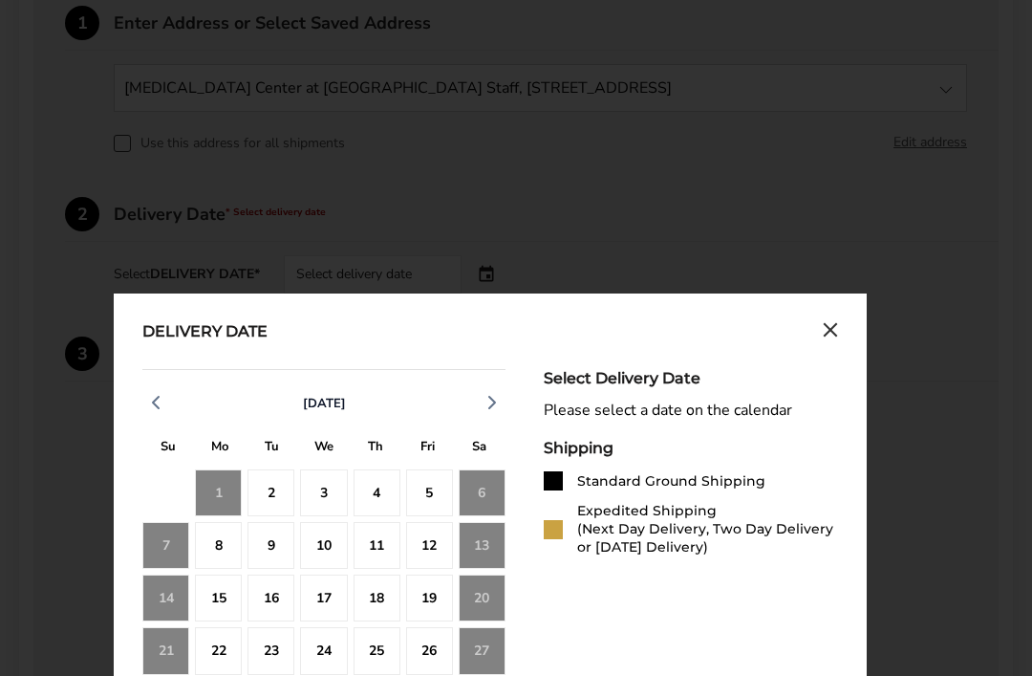
scroll to position [578, 0]
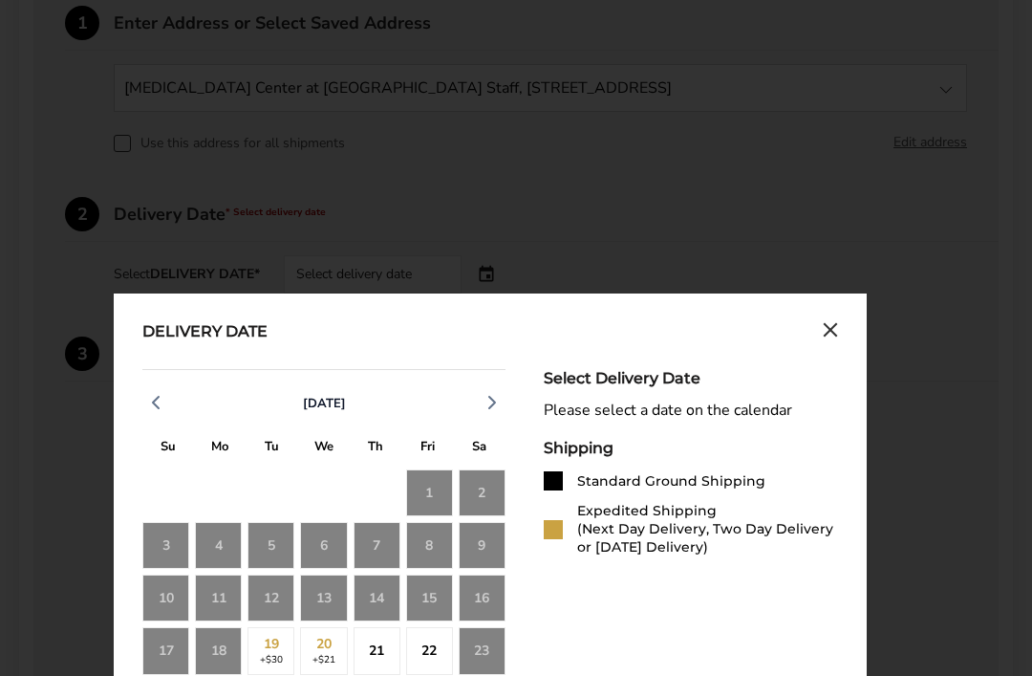
click at [632, 489] on div "Standard Ground Shipping" at bounding box center [671, 481] width 188 height 18
click at [681, 471] on div "Shipping Standard Ground Shipping Expedited Shipping (Next Day Delivery, Two Da…" at bounding box center [691, 498] width 294 height 118
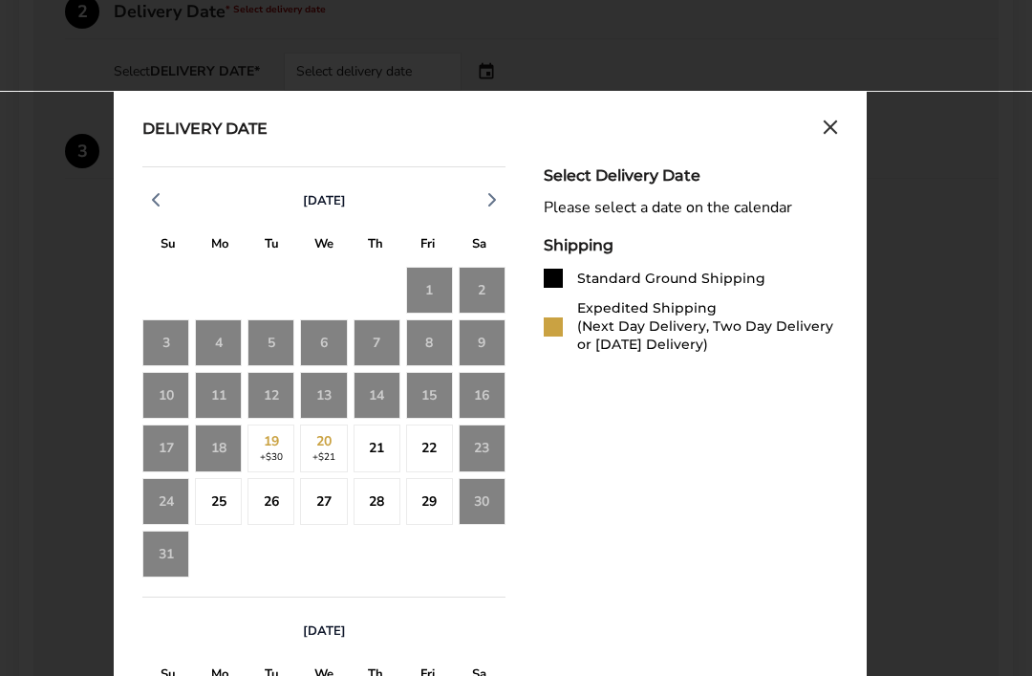
scroll to position [793, 0]
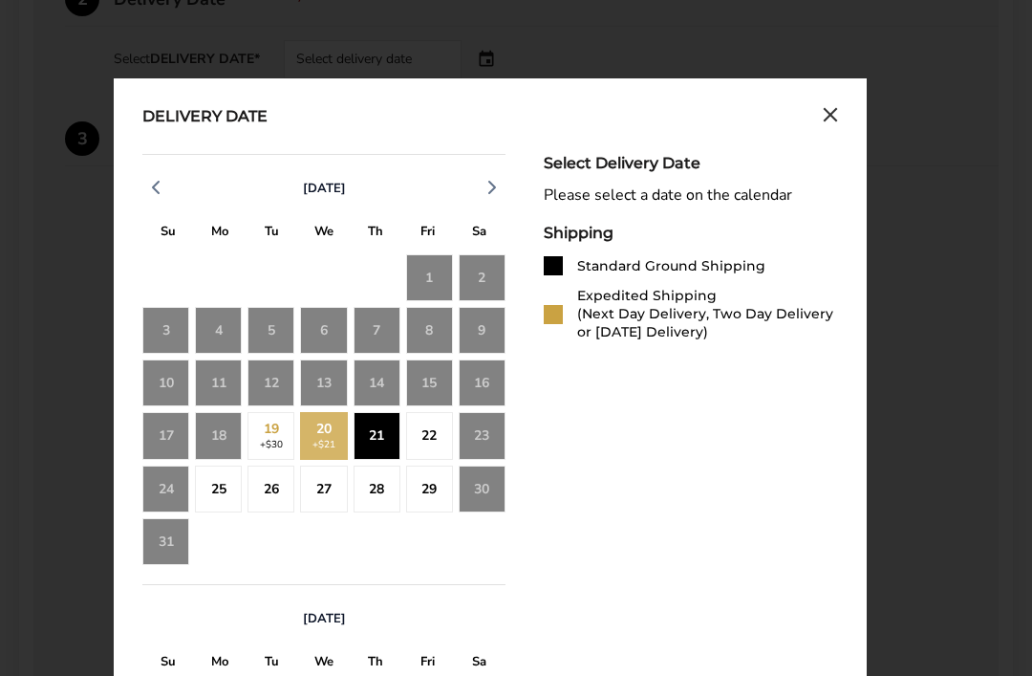
click at [373, 449] on div "21" at bounding box center [377, 435] width 47 height 47
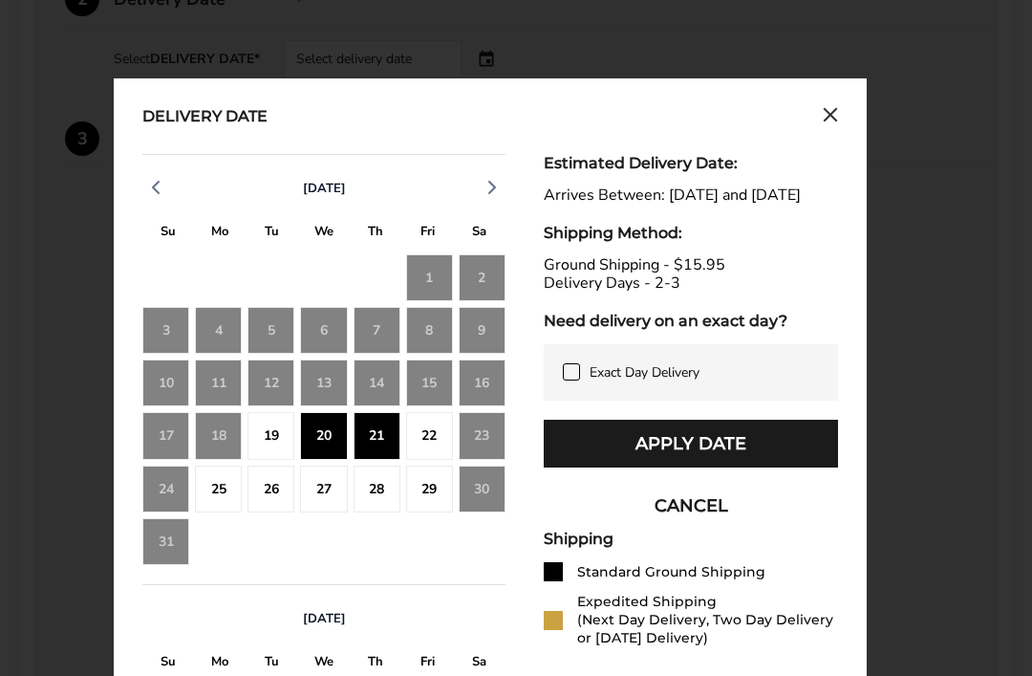
click at [315, 440] on div "20" at bounding box center [323, 435] width 47 height 47
click at [329, 442] on div "20" at bounding box center [323, 435] width 47 height 47
click at [273, 449] on div "19" at bounding box center [270, 435] width 47 height 47
click at [272, 423] on div "19" at bounding box center [270, 435] width 47 height 47
click at [430, 437] on div "22" at bounding box center [429, 435] width 47 height 47
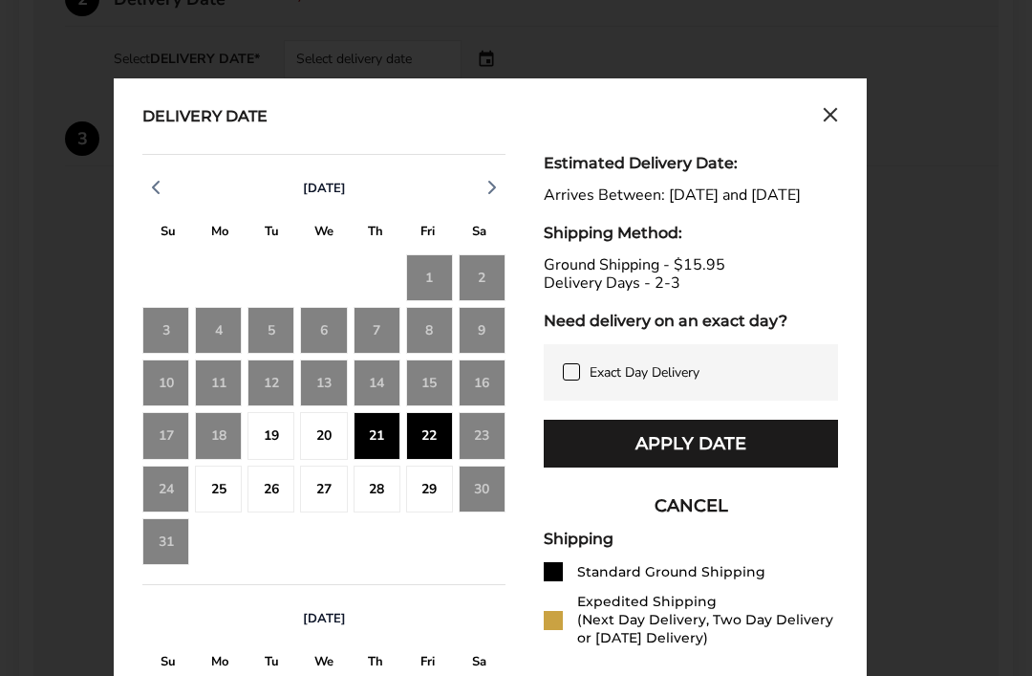
click at [317, 443] on div "20" at bounding box center [323, 435] width 47 height 47
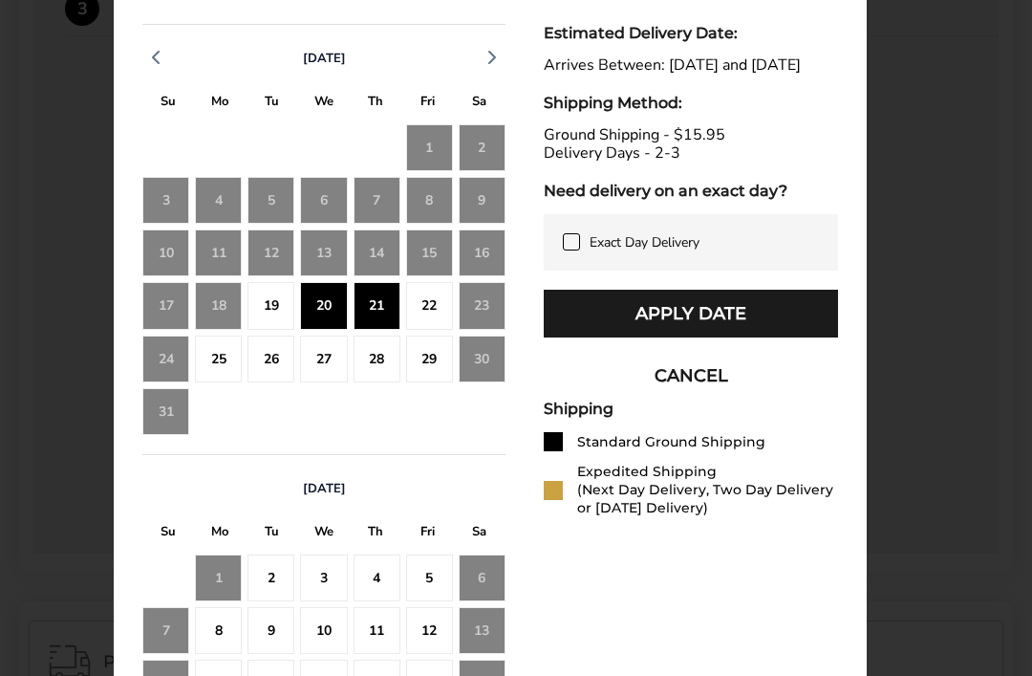
scroll to position [922, 0]
click at [763, 331] on button "Apply Date" at bounding box center [691, 314] width 294 height 48
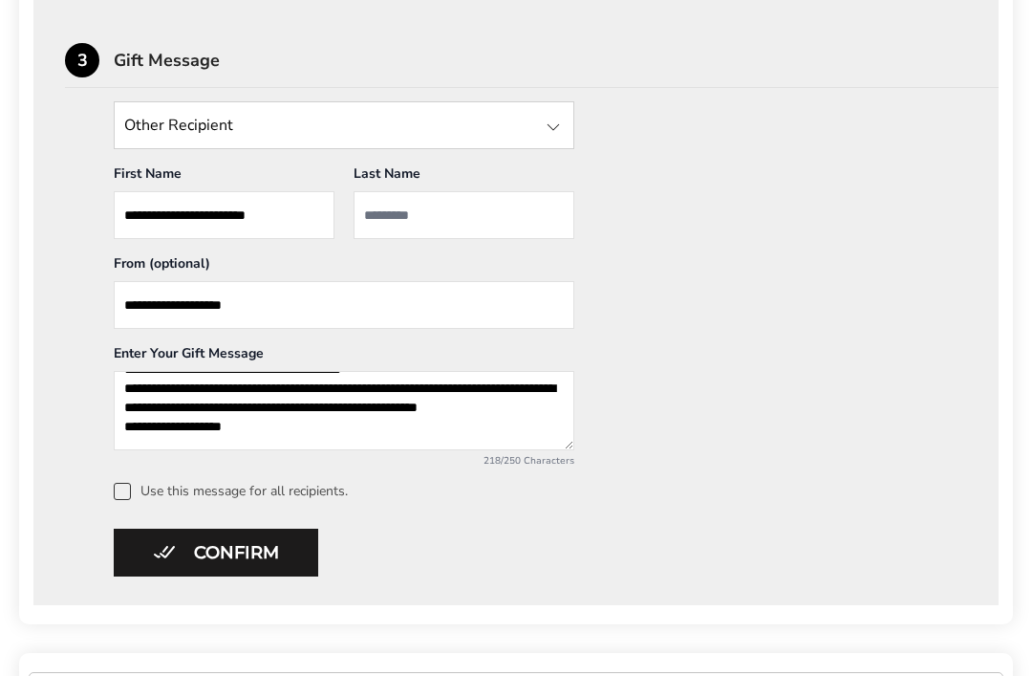
scroll to position [887, 0]
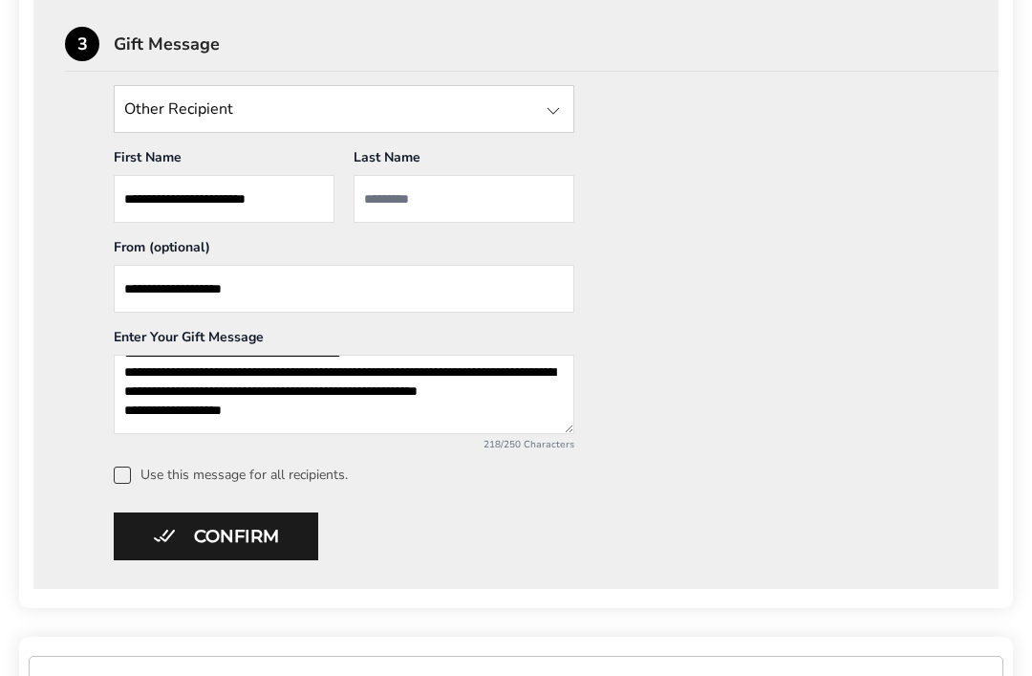
click at [169, 538] on button "Confirm" at bounding box center [216, 537] width 204 height 48
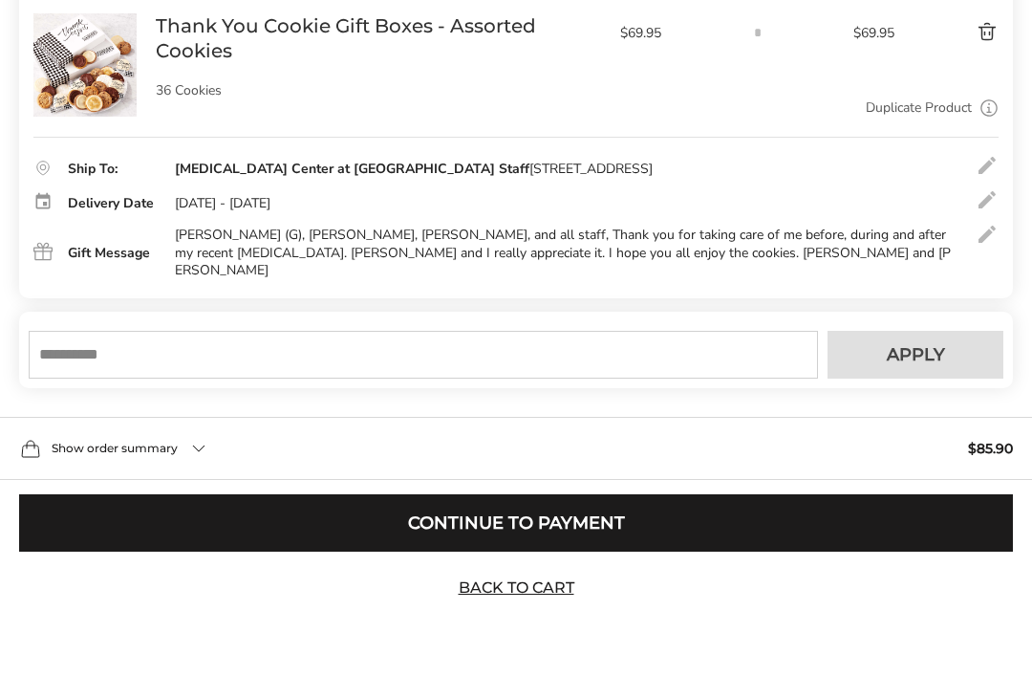
scroll to position [323, 0]
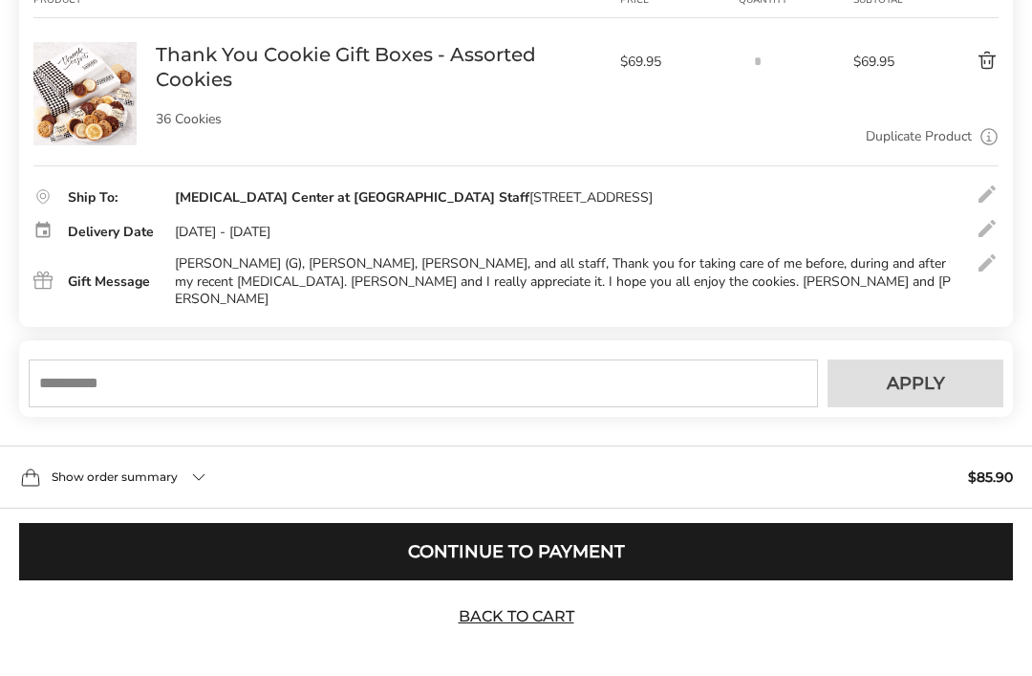
click at [621, 580] on button "Continue to Payment" at bounding box center [516, 551] width 994 height 57
